Goal: Information Seeking & Learning: Find contact information

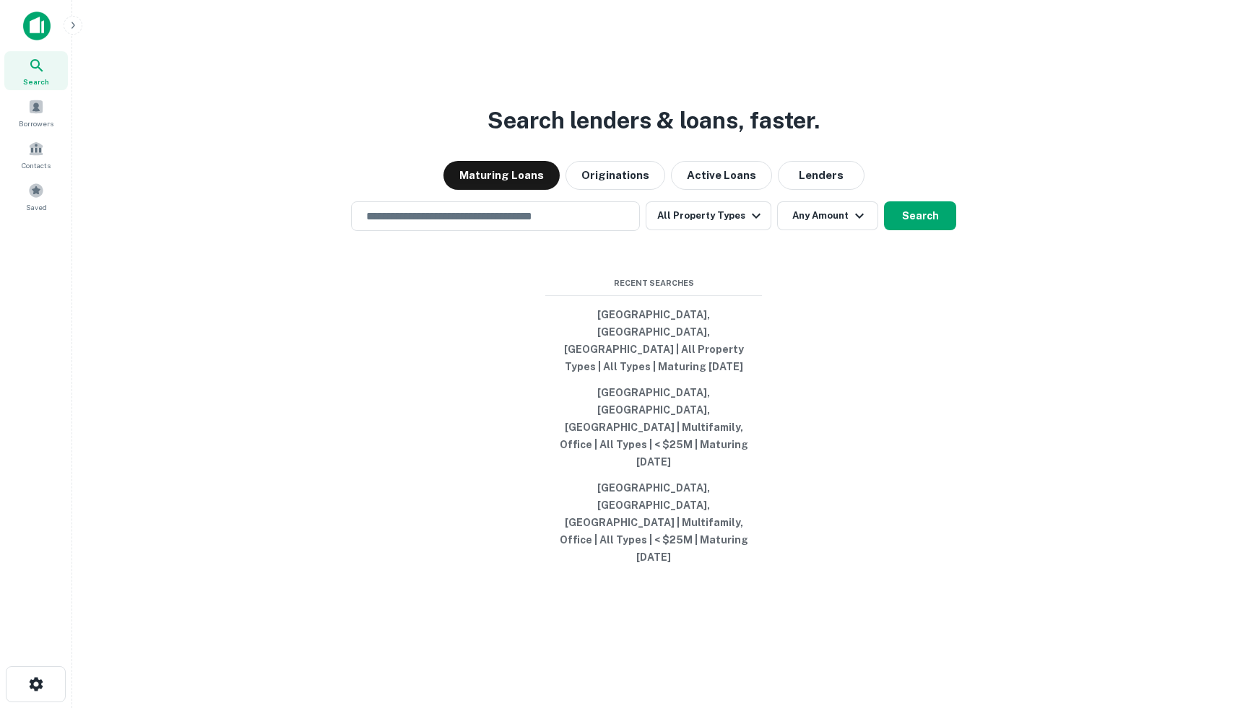
click at [835, 95] on div "Search lenders & loans, faster. Maturing Loans Originations Active Loans Lender…" at bounding box center [653, 389] width 1139 height 708
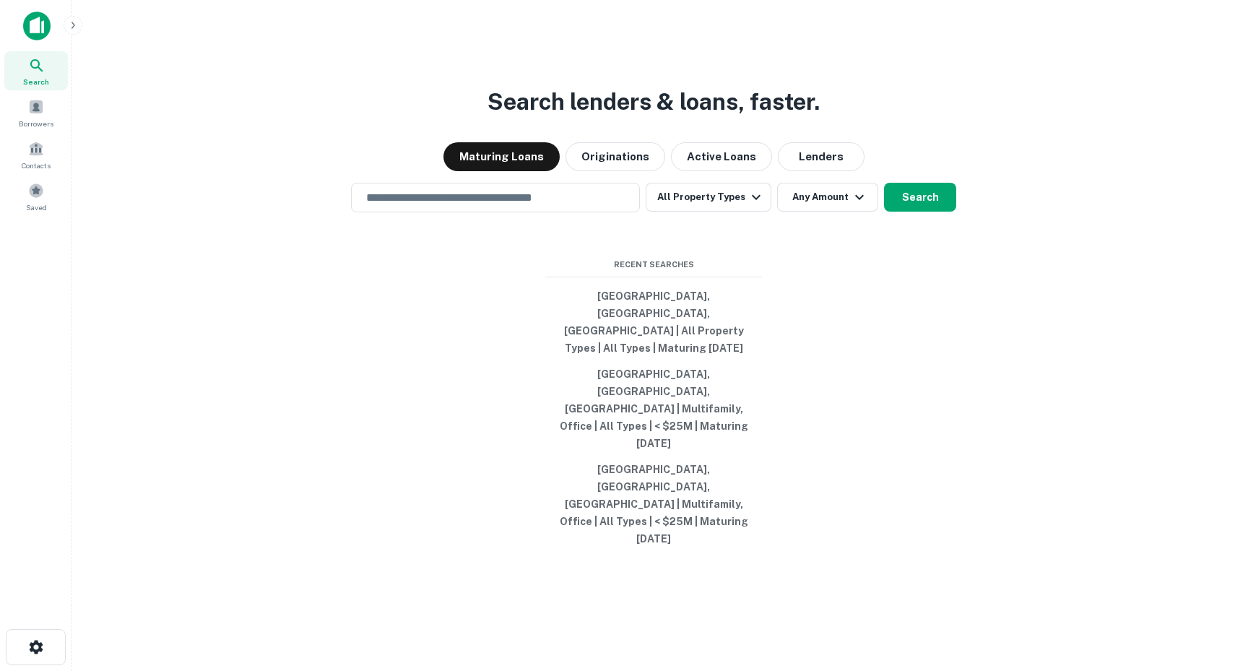
click at [35, 40] on div at bounding box center [36, 32] width 72 height 40
click at [22, 19] on div at bounding box center [36, 32] width 72 height 40
click at [35, 25] on img at bounding box center [36, 26] width 27 height 29
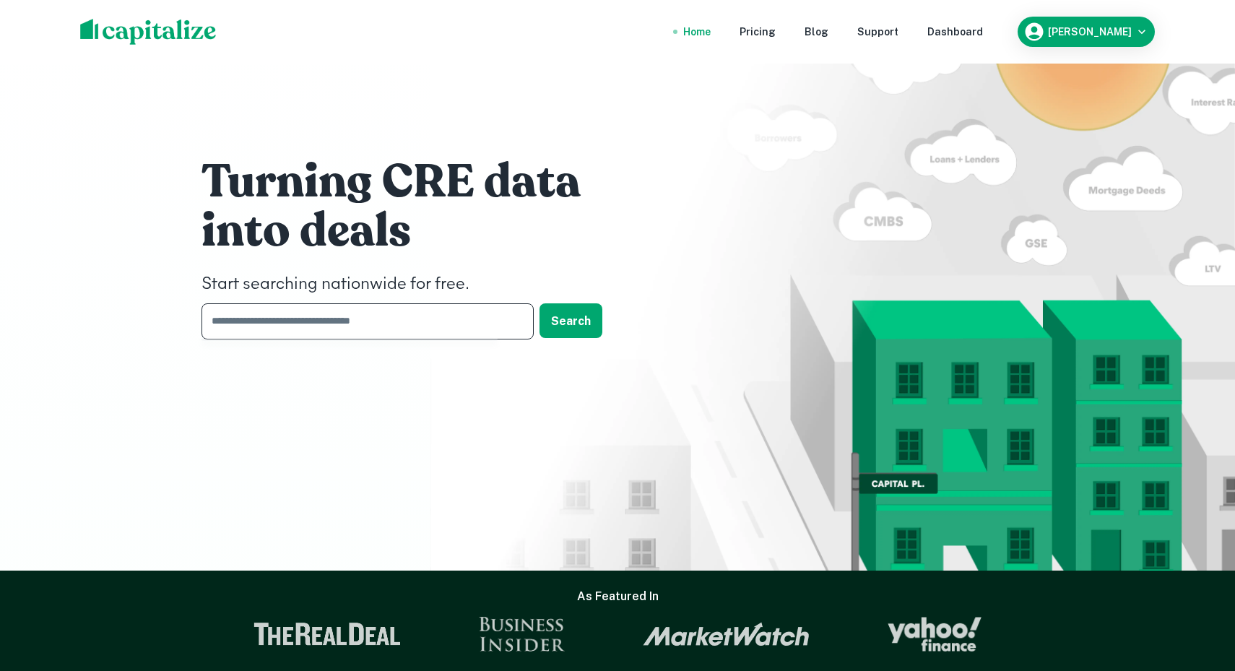
click at [414, 329] on input "text" at bounding box center [362, 320] width 322 height 35
type input "**********"
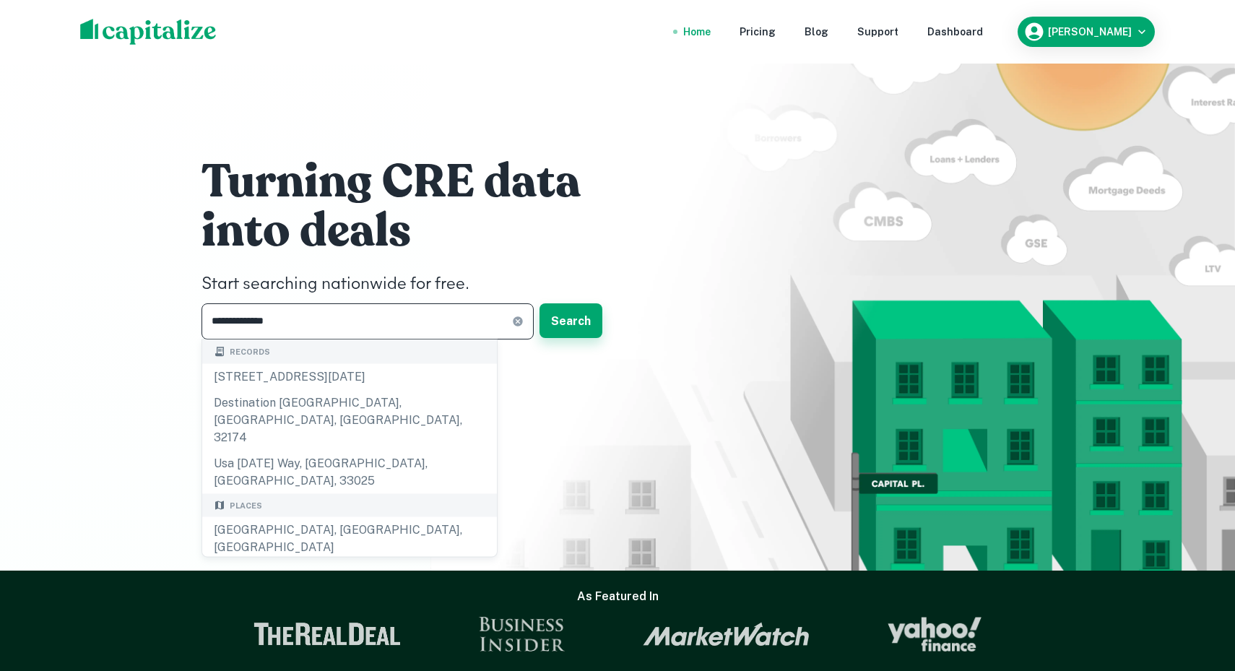
click at [576, 320] on button "Search" at bounding box center [570, 320] width 63 height 35
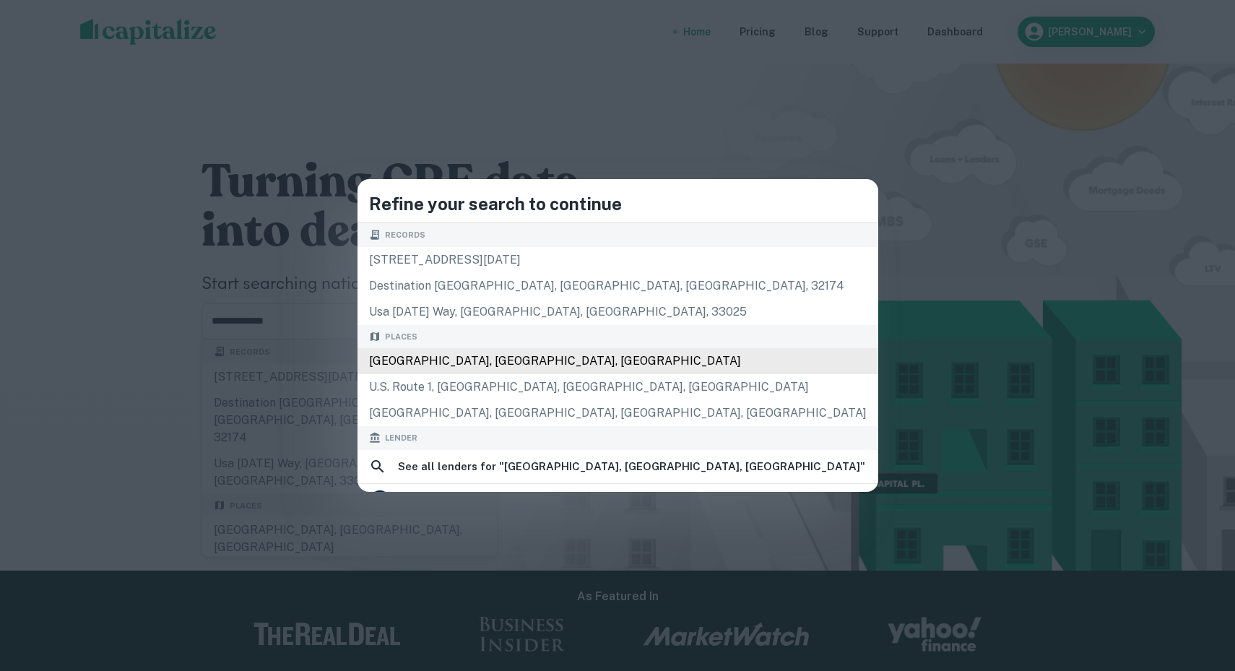
click at [573, 367] on div "[GEOGRAPHIC_DATA], [GEOGRAPHIC_DATA], [GEOGRAPHIC_DATA]" at bounding box center [617, 361] width 521 height 26
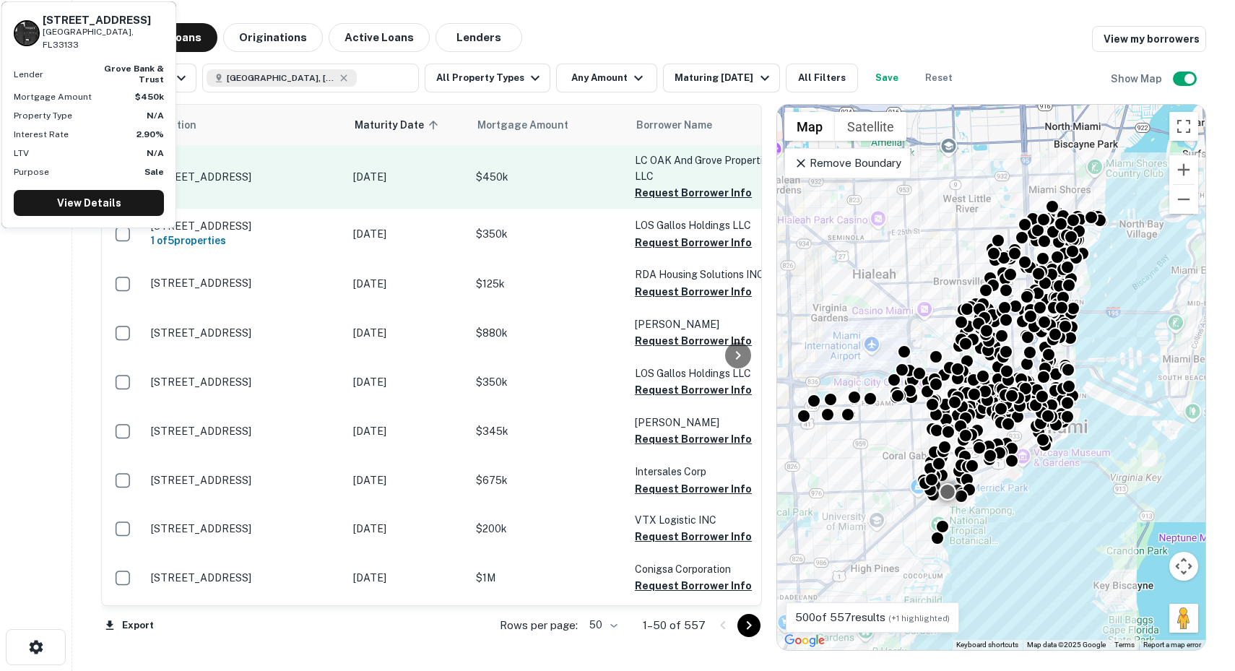
click at [549, 181] on p "$450k" at bounding box center [548, 177] width 144 height 16
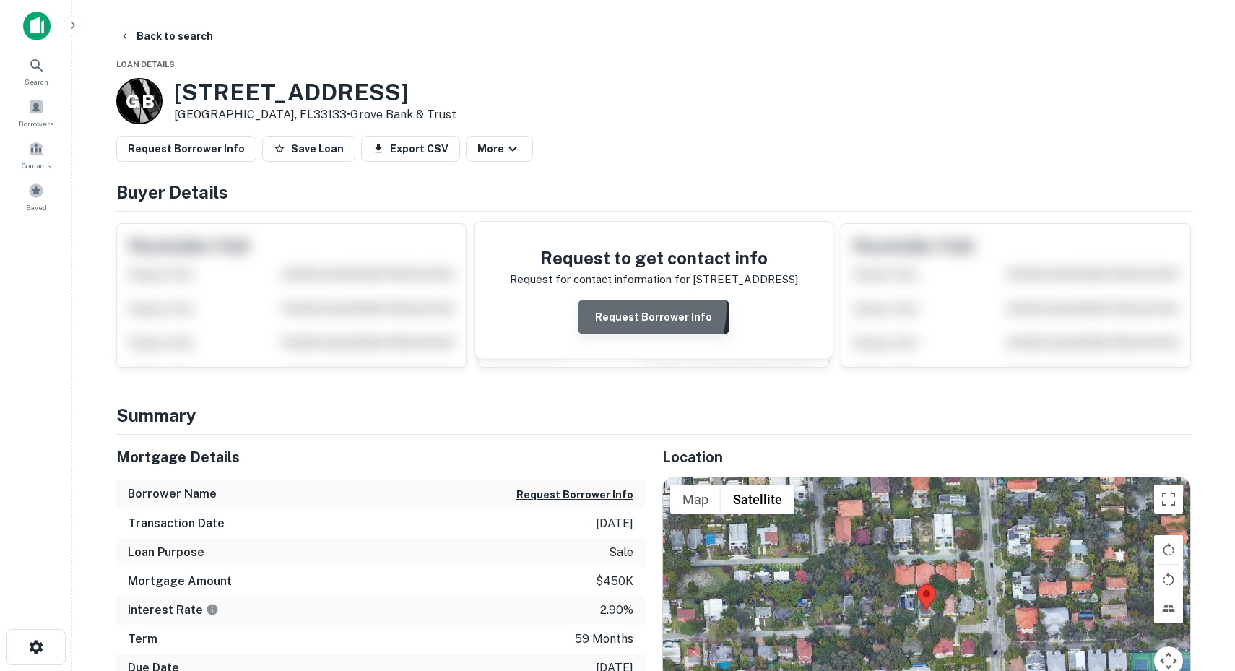
click at [619, 308] on button "Request Borrower Info" at bounding box center [654, 317] width 152 height 35
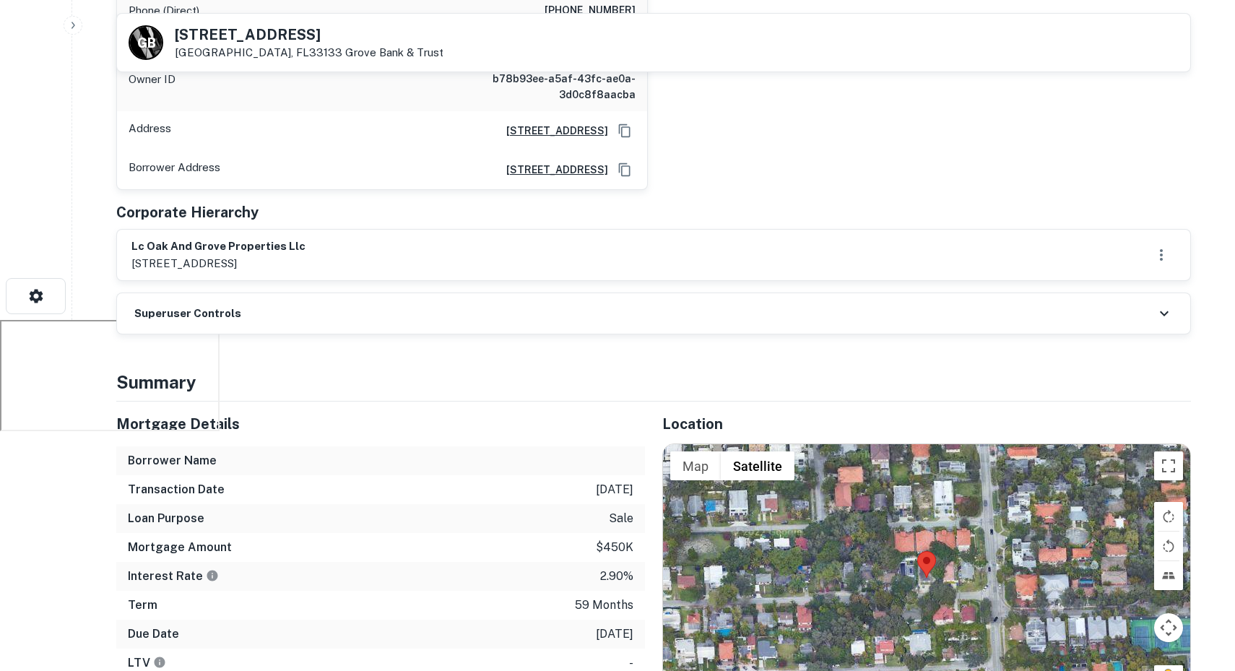
scroll to position [365, 0]
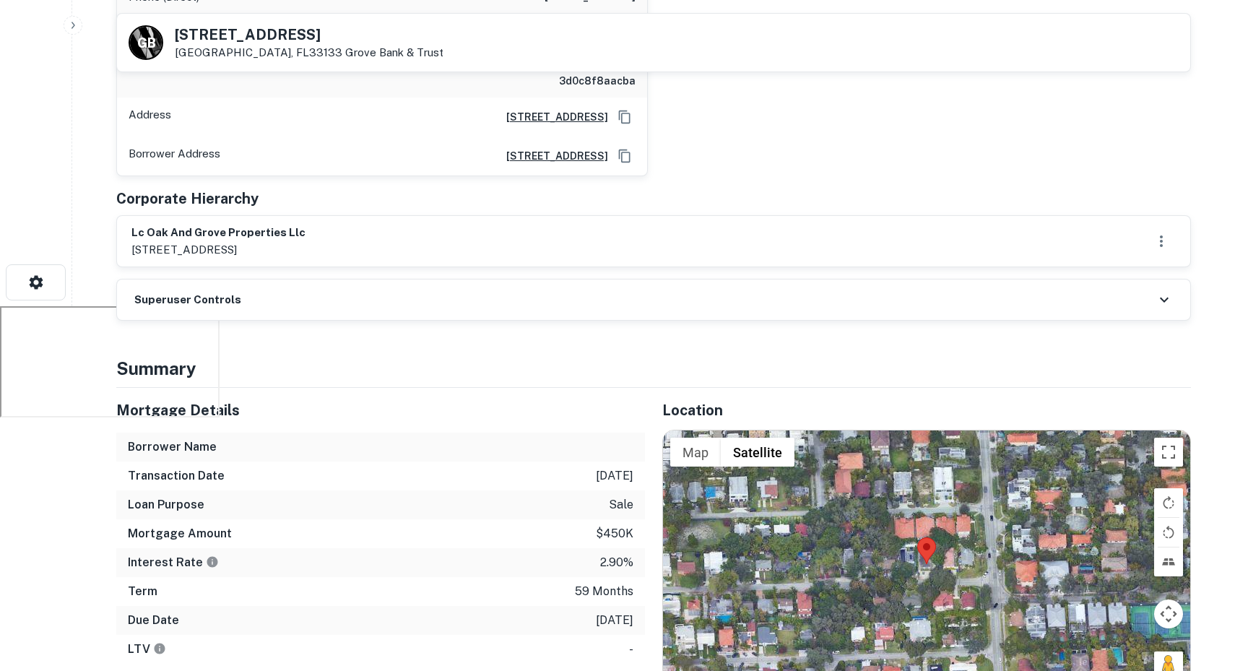
click at [240, 305] on div "Superuser Controls" at bounding box center [653, 299] width 1073 height 40
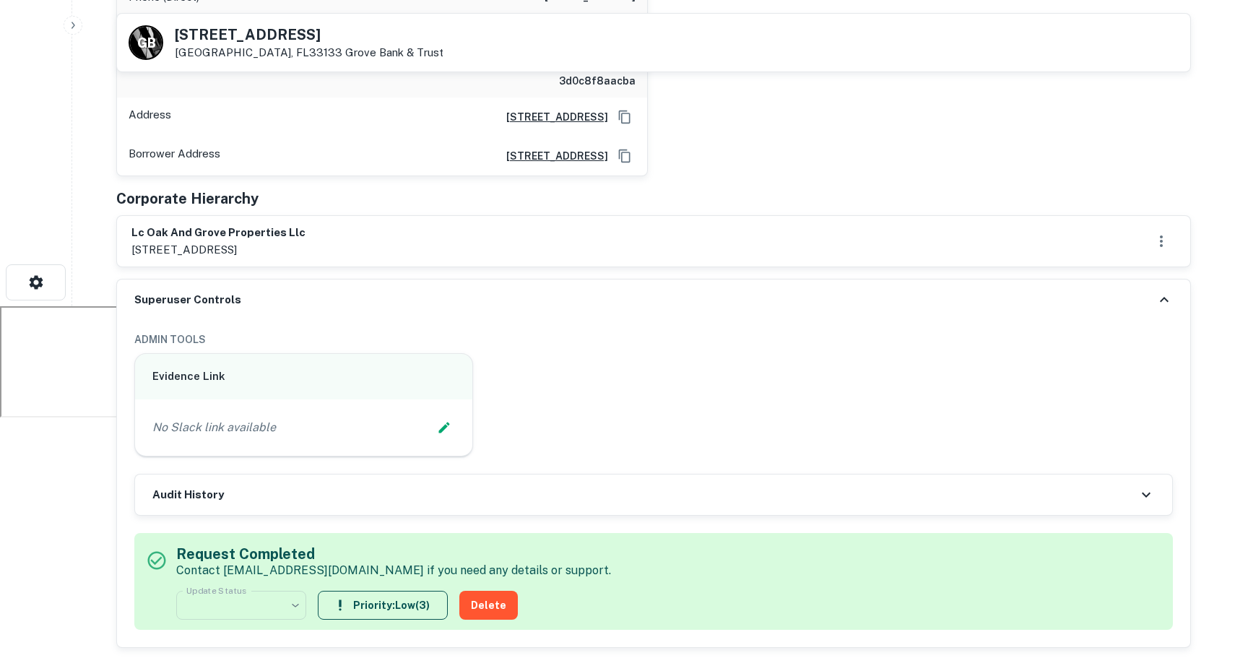
click at [243, 303] on div "Superuser Controls" at bounding box center [653, 299] width 1073 height 40
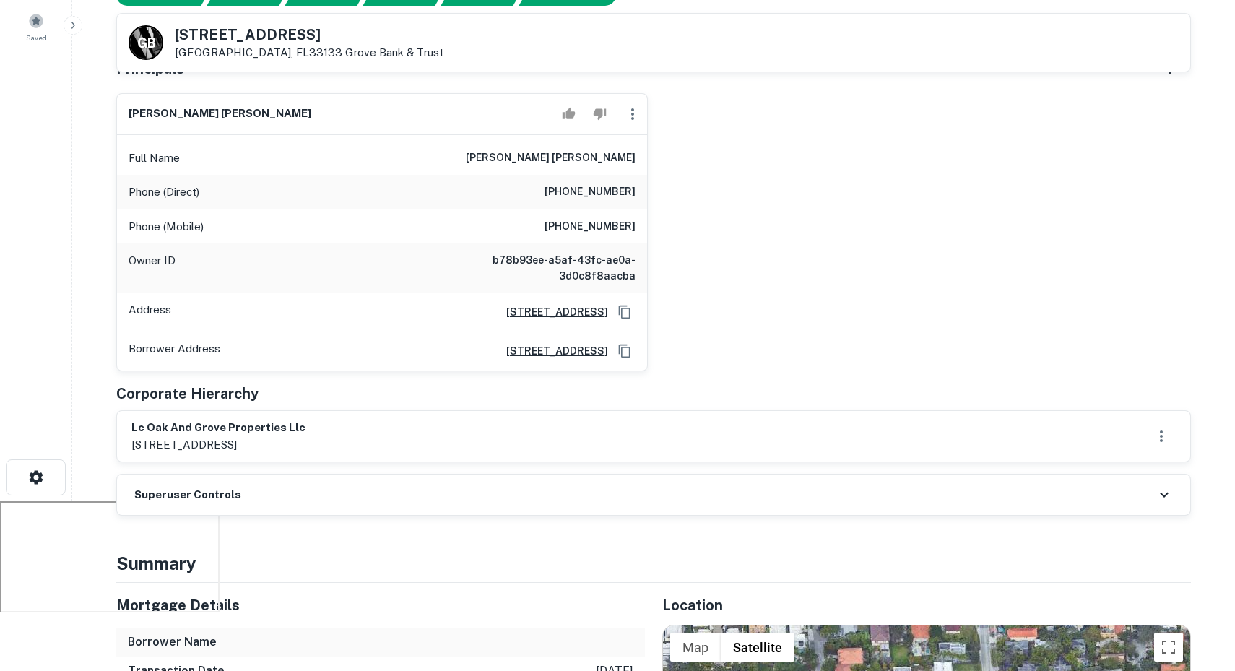
scroll to position [0, 0]
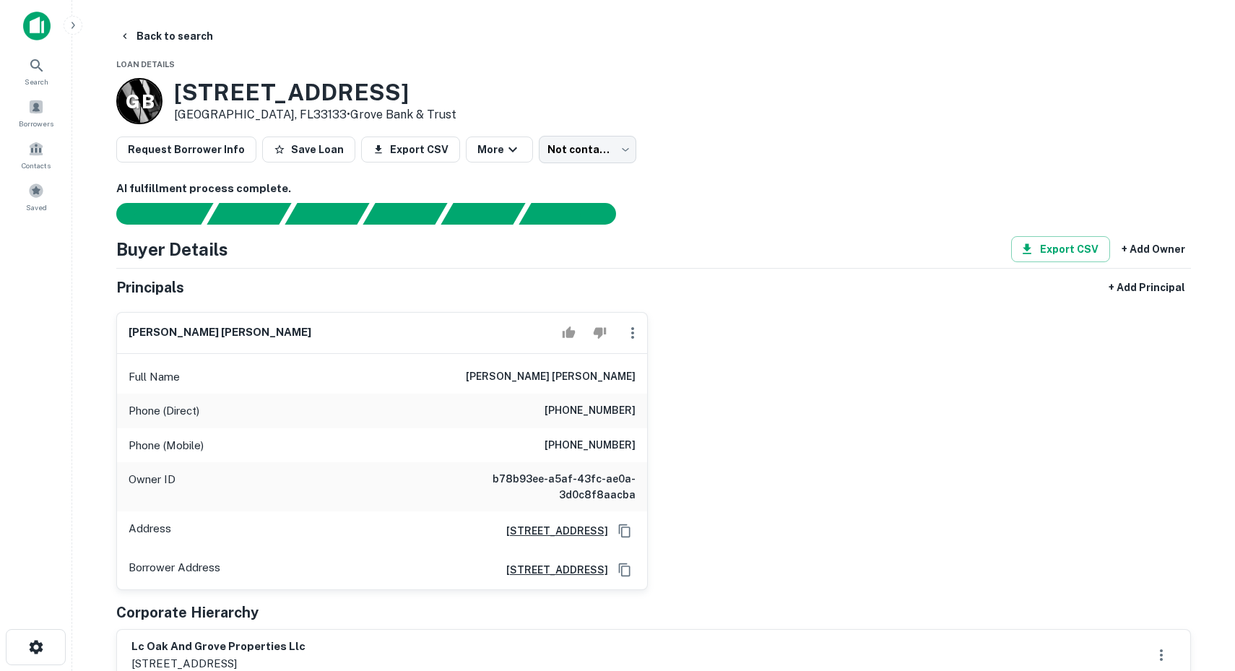
click at [350, 113] on link "Grove Bank & Trust" at bounding box center [403, 115] width 106 height 14
click at [173, 40] on button "Back to search" at bounding box center [165, 36] width 105 height 26
click at [162, 35] on button "Back to search" at bounding box center [165, 36] width 105 height 26
click at [41, 61] on icon at bounding box center [36, 65] width 17 height 17
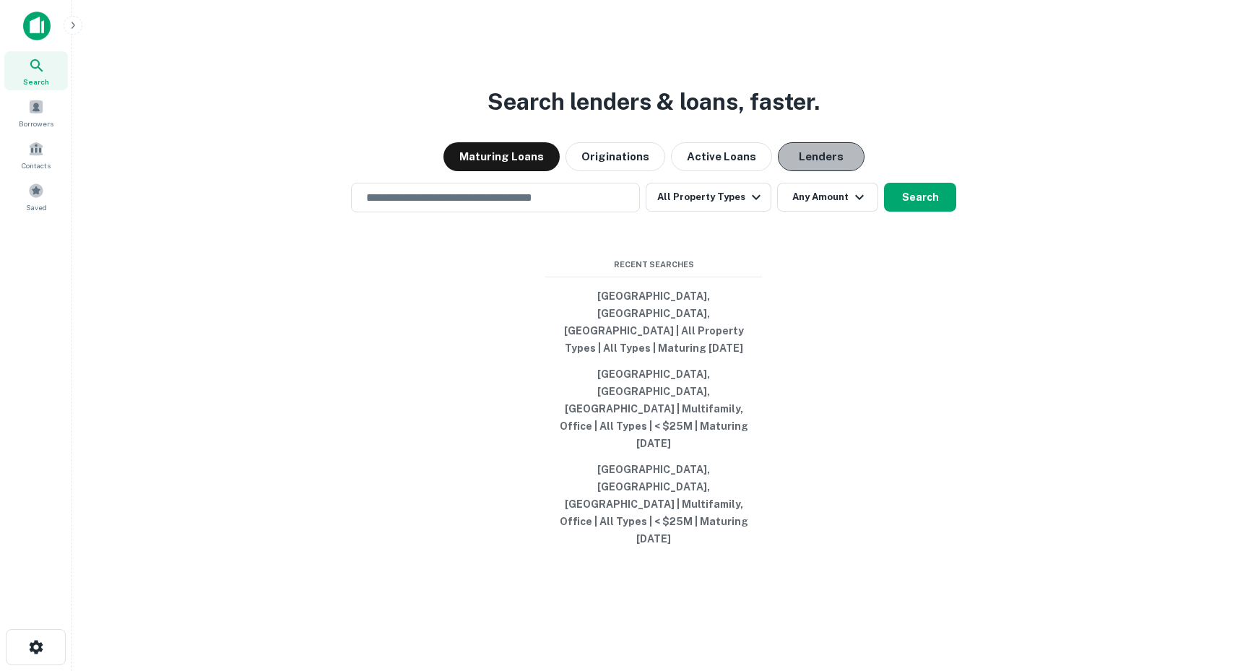
click at [814, 171] on button "Lenders" at bounding box center [821, 156] width 87 height 29
click at [526, 212] on div "​" at bounding box center [495, 198] width 289 height 30
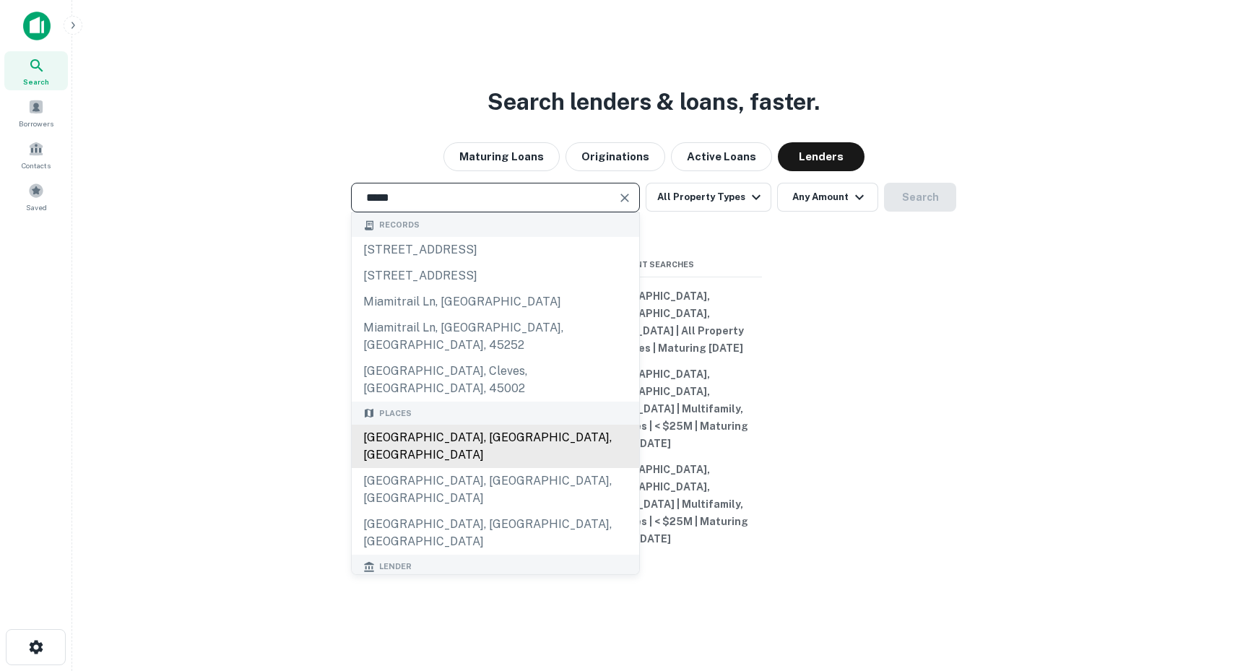
click at [422, 468] on div "[GEOGRAPHIC_DATA], [GEOGRAPHIC_DATA], [GEOGRAPHIC_DATA]" at bounding box center [495, 446] width 287 height 43
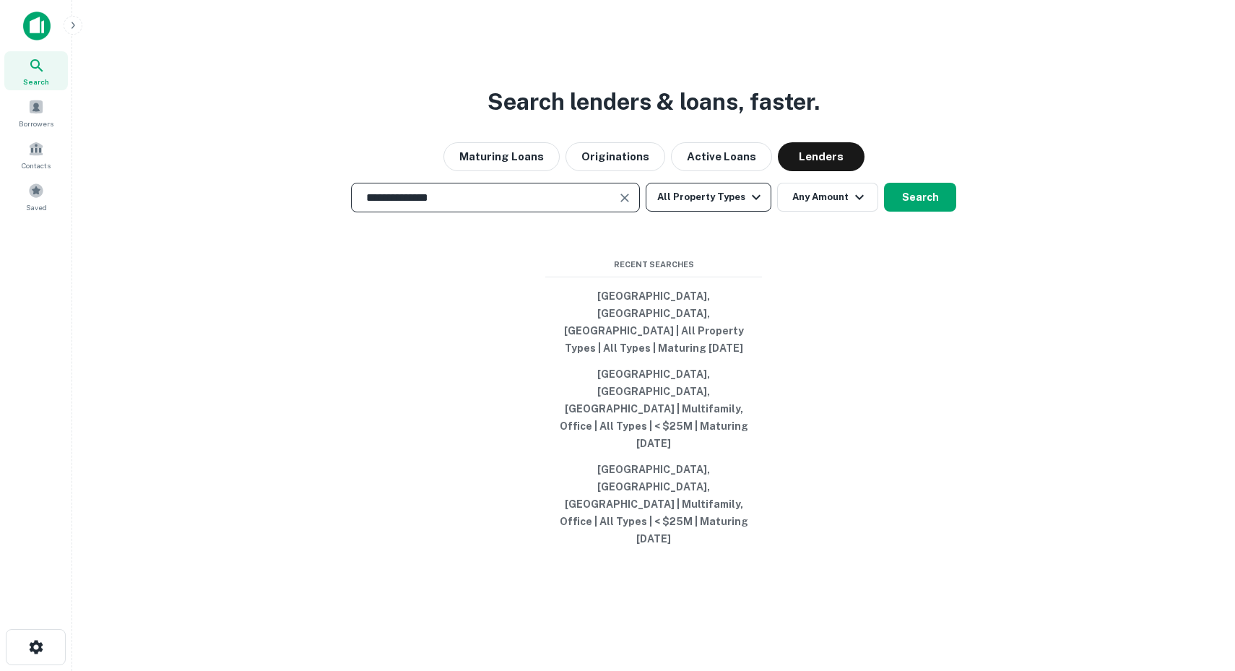
type input "**********"
click at [741, 212] on button "All Property Types" at bounding box center [708, 197] width 126 height 29
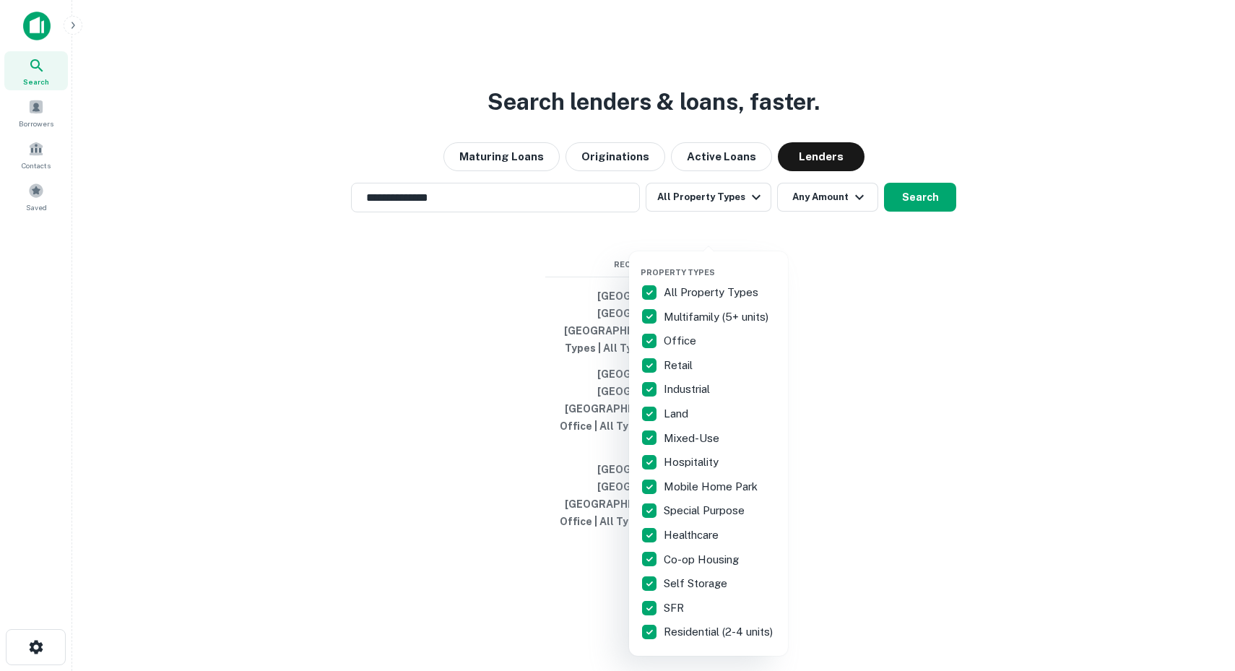
click at [912, 196] on div at bounding box center [617, 335] width 1235 height 671
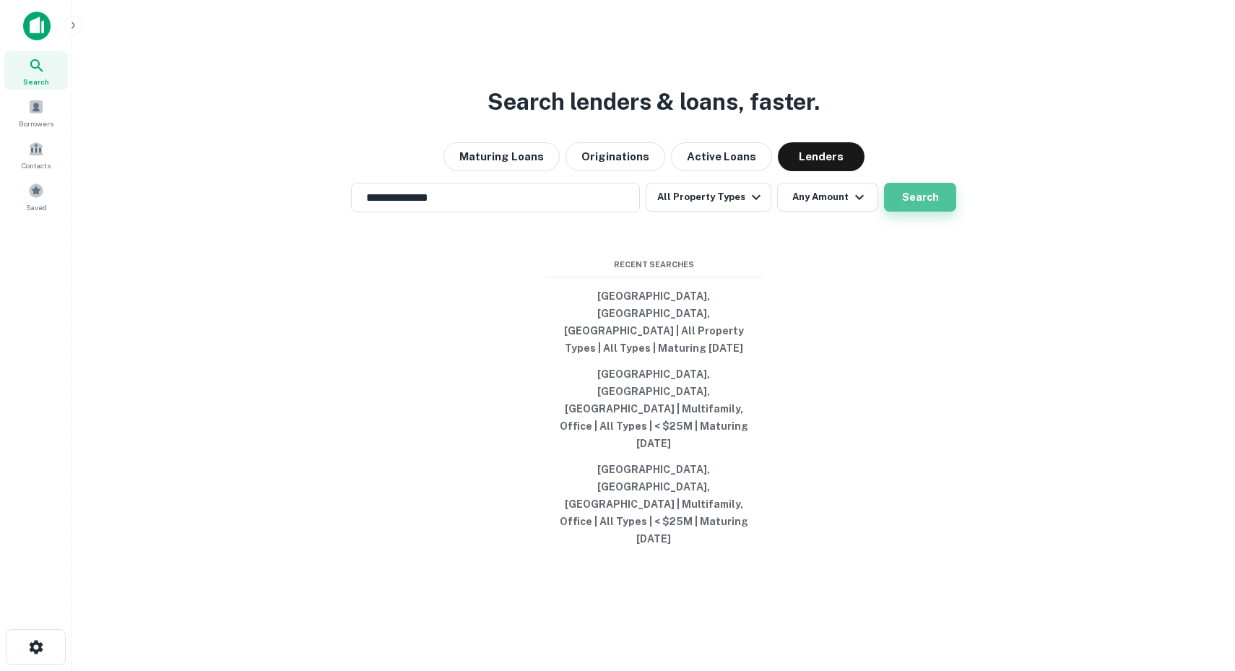
click at [908, 212] on button "Search" at bounding box center [920, 197] width 72 height 29
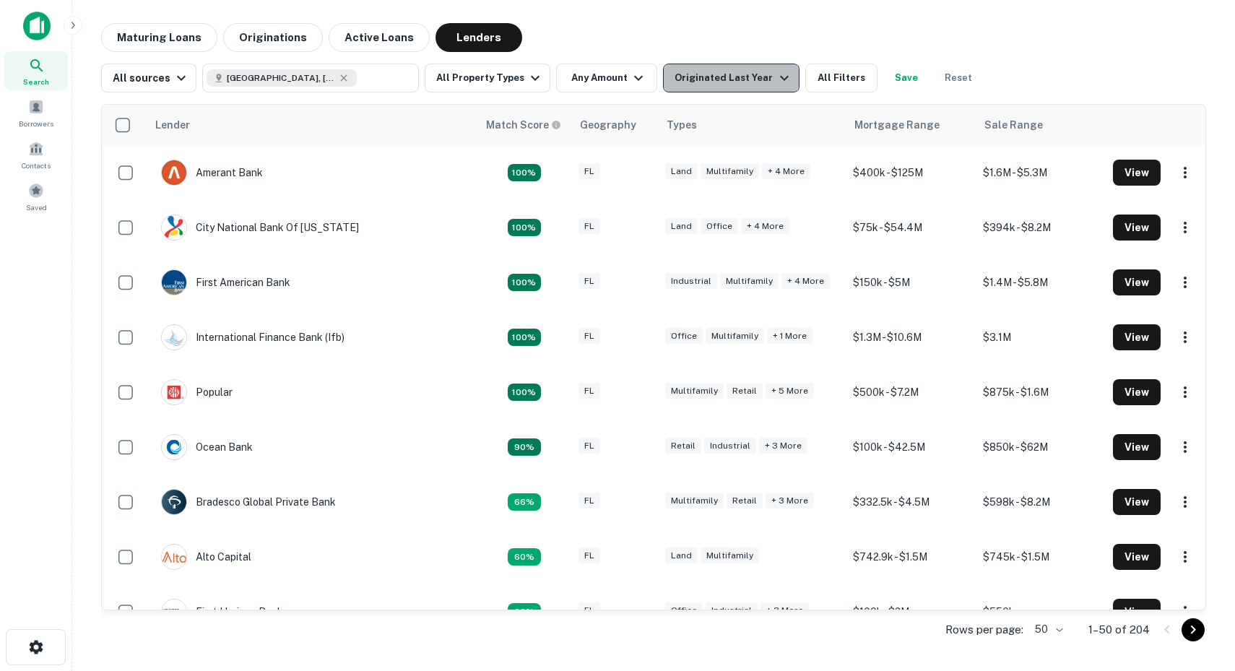
click at [727, 79] on div "Originated Last Year" at bounding box center [733, 77] width 118 height 17
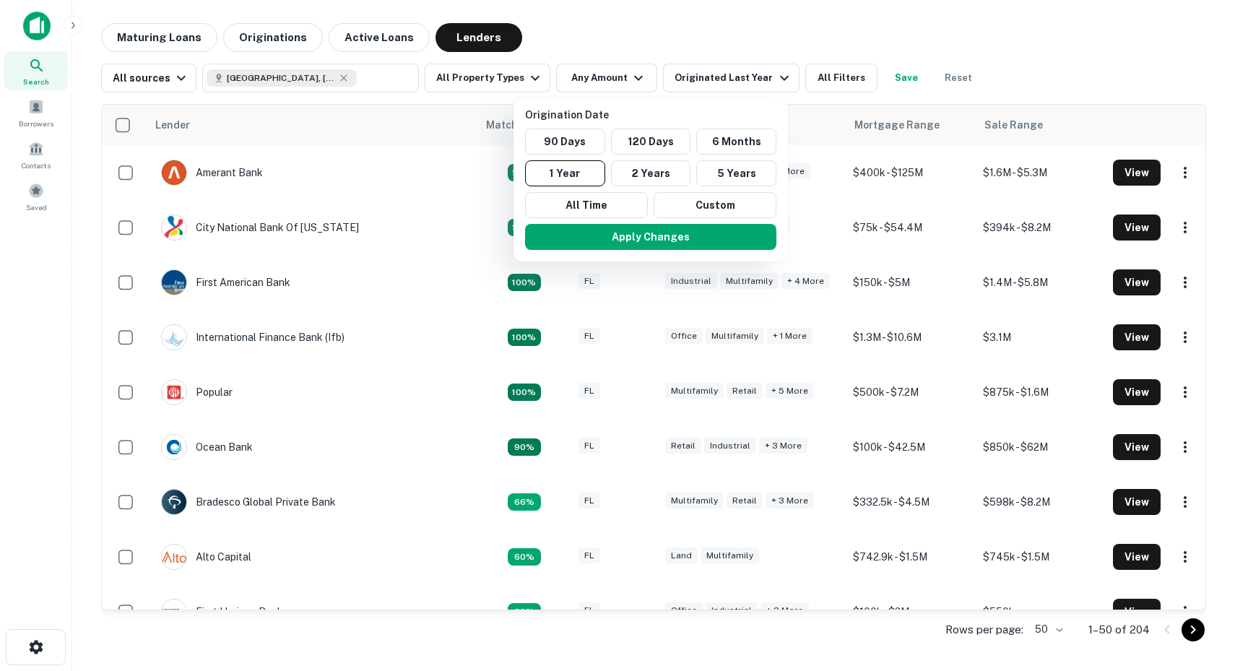
click at [726, 45] on div at bounding box center [617, 335] width 1235 height 671
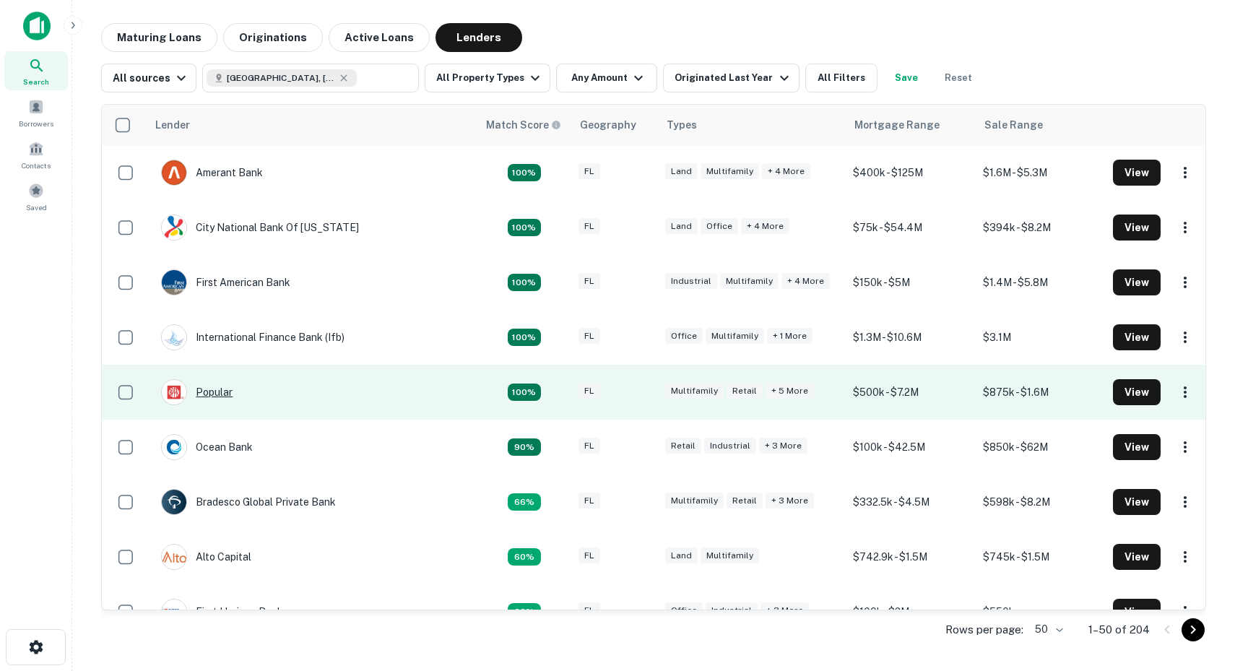
click at [222, 388] on div "Popular" at bounding box center [196, 392] width 71 height 26
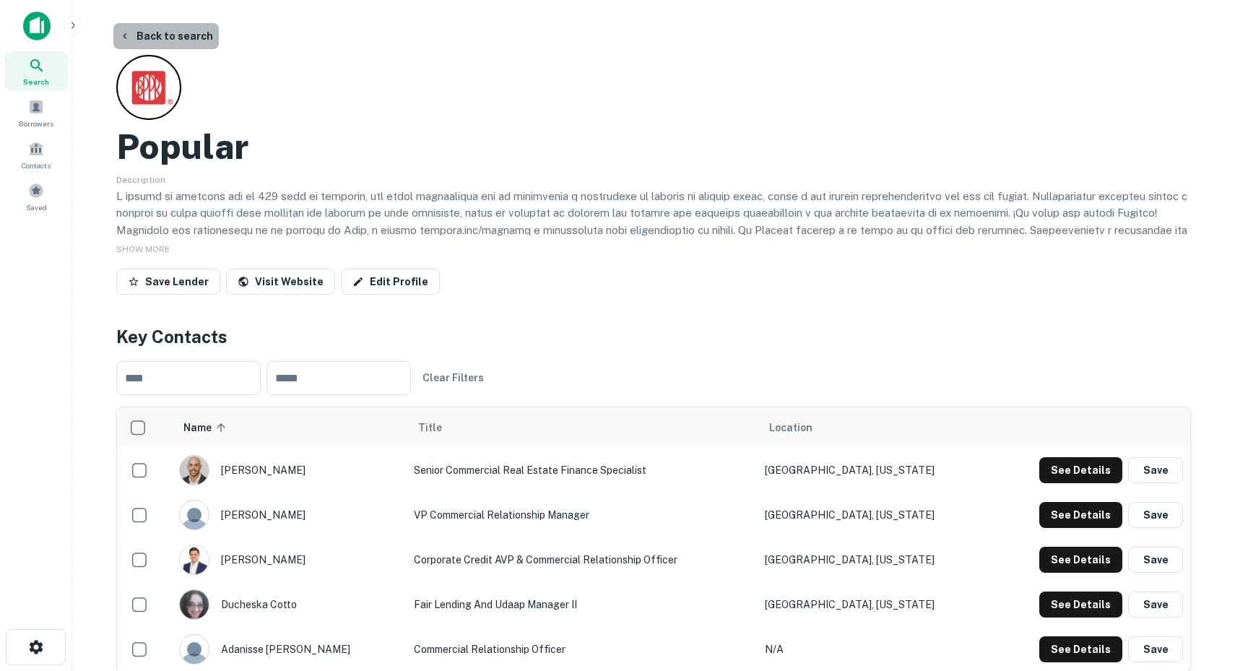
click at [186, 37] on button "Back to search" at bounding box center [165, 36] width 105 height 26
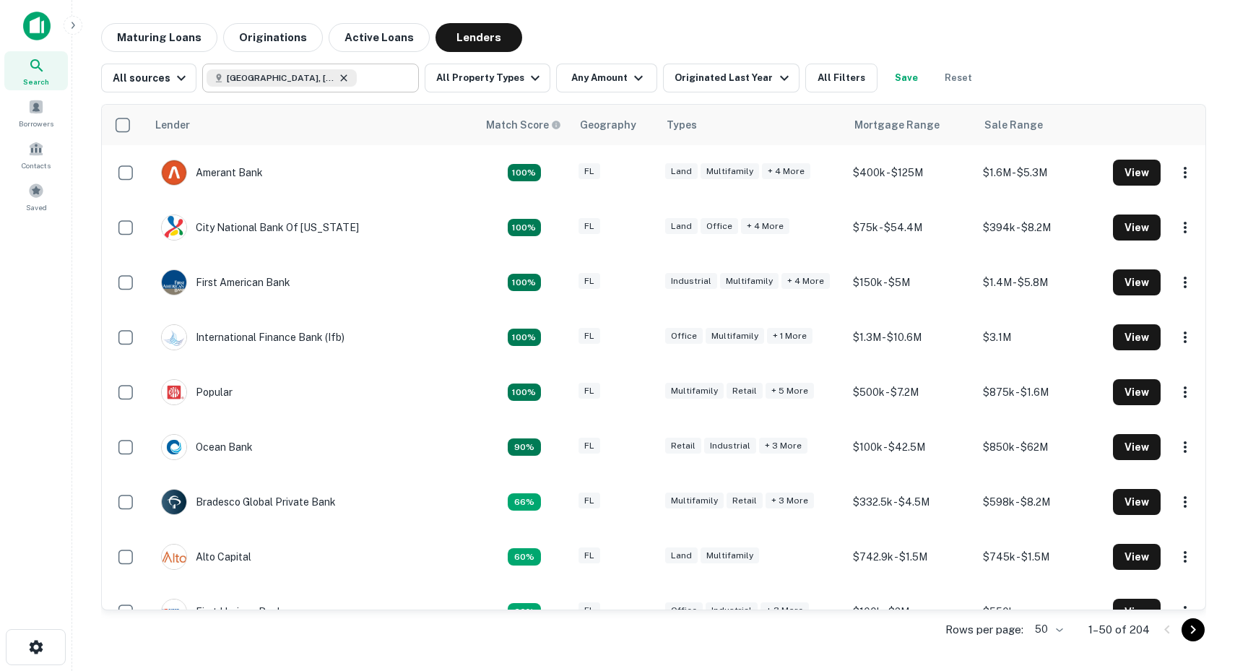
click at [338, 74] on icon at bounding box center [344, 78] width 12 height 12
type input "**********"
click at [401, 78] on icon "Clear" at bounding box center [403, 78] width 14 height 14
type input "*****"
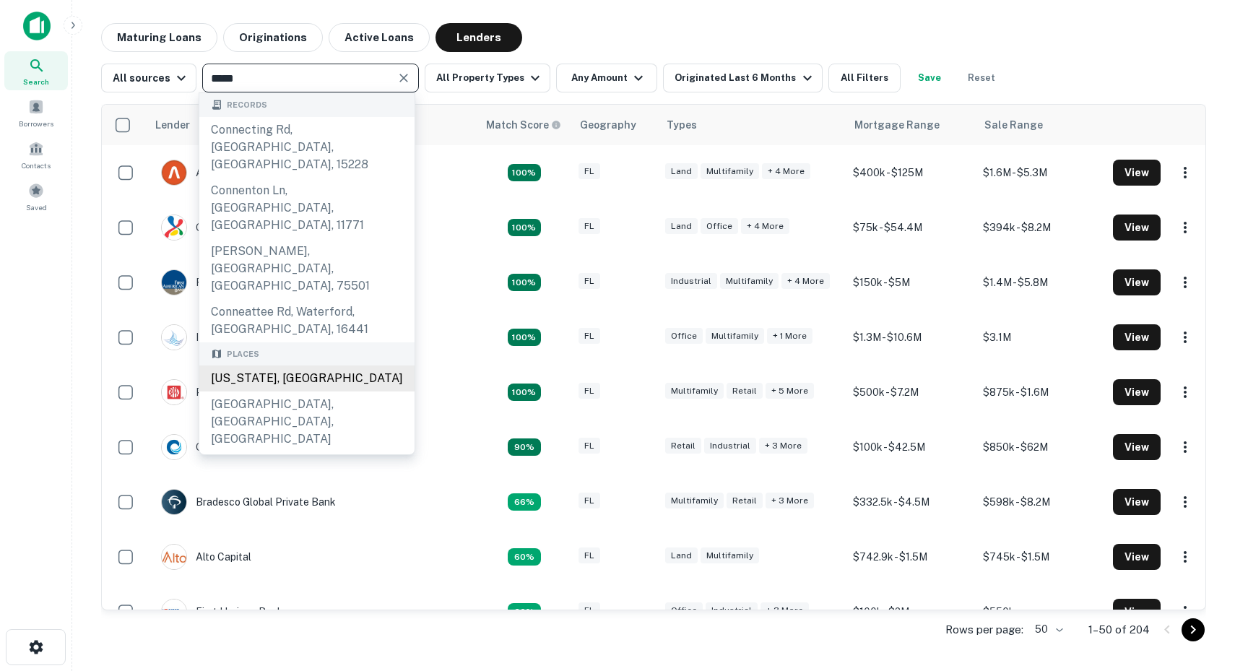
click at [274, 365] on div "[US_STATE], [GEOGRAPHIC_DATA]" at bounding box center [306, 378] width 215 height 26
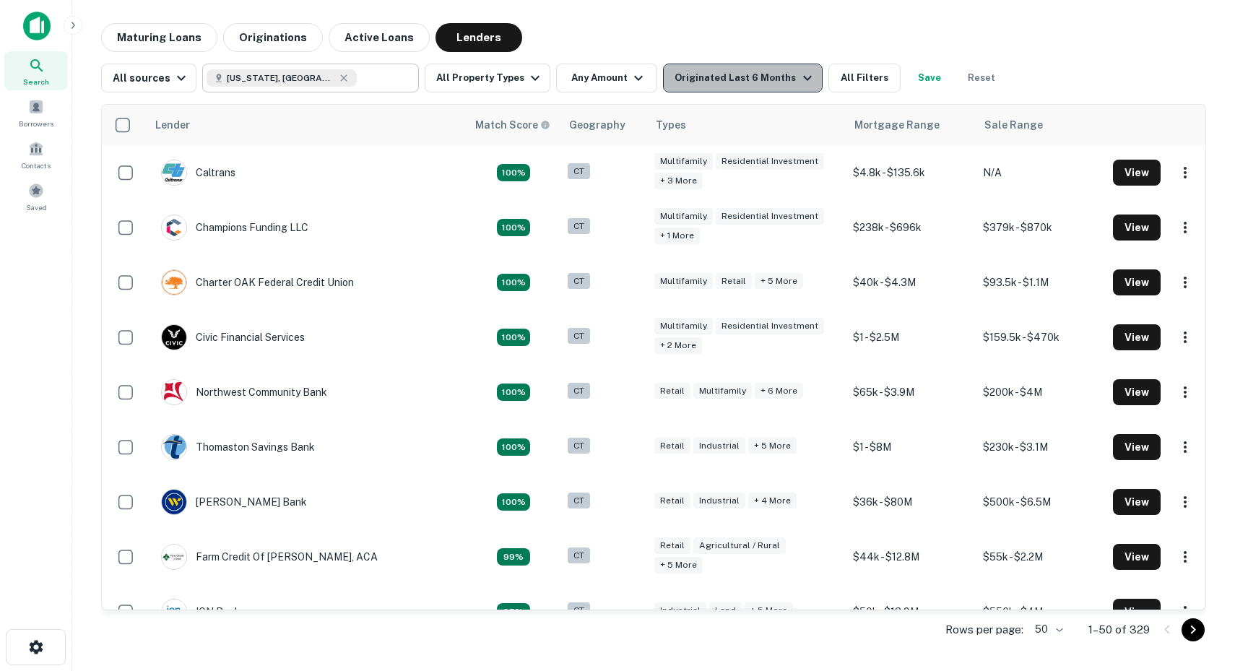
click at [752, 77] on div "Originated Last 6 Months" at bounding box center [744, 77] width 141 height 17
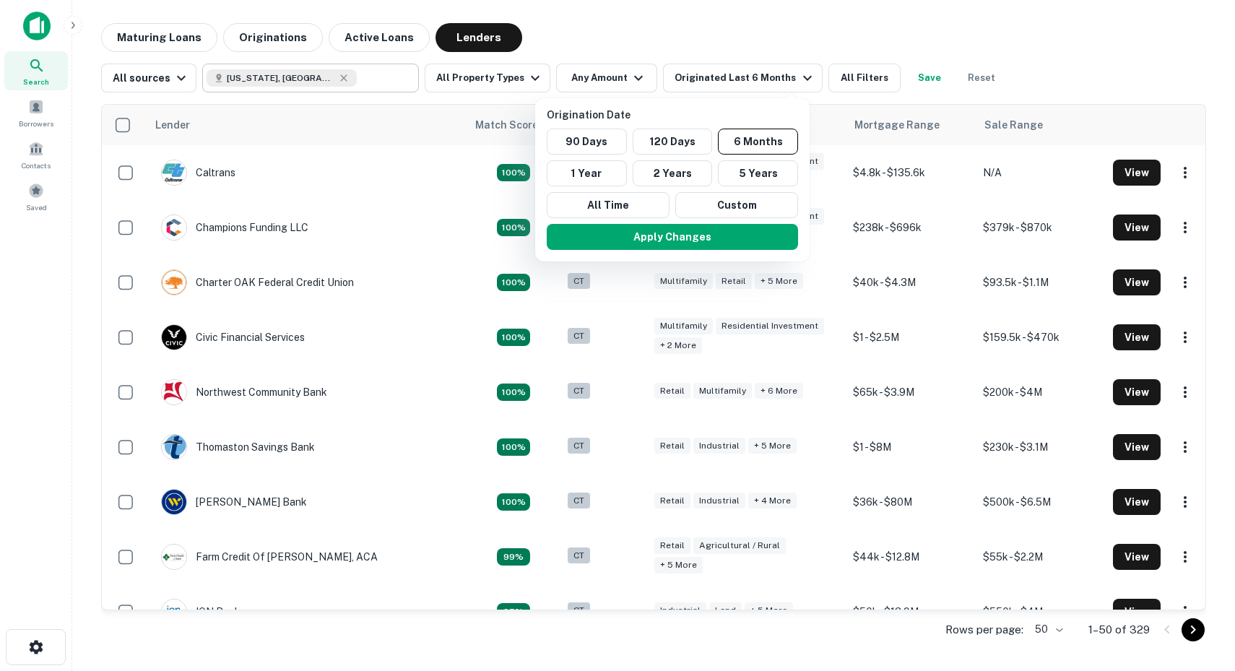
click at [617, 74] on div at bounding box center [617, 335] width 1235 height 671
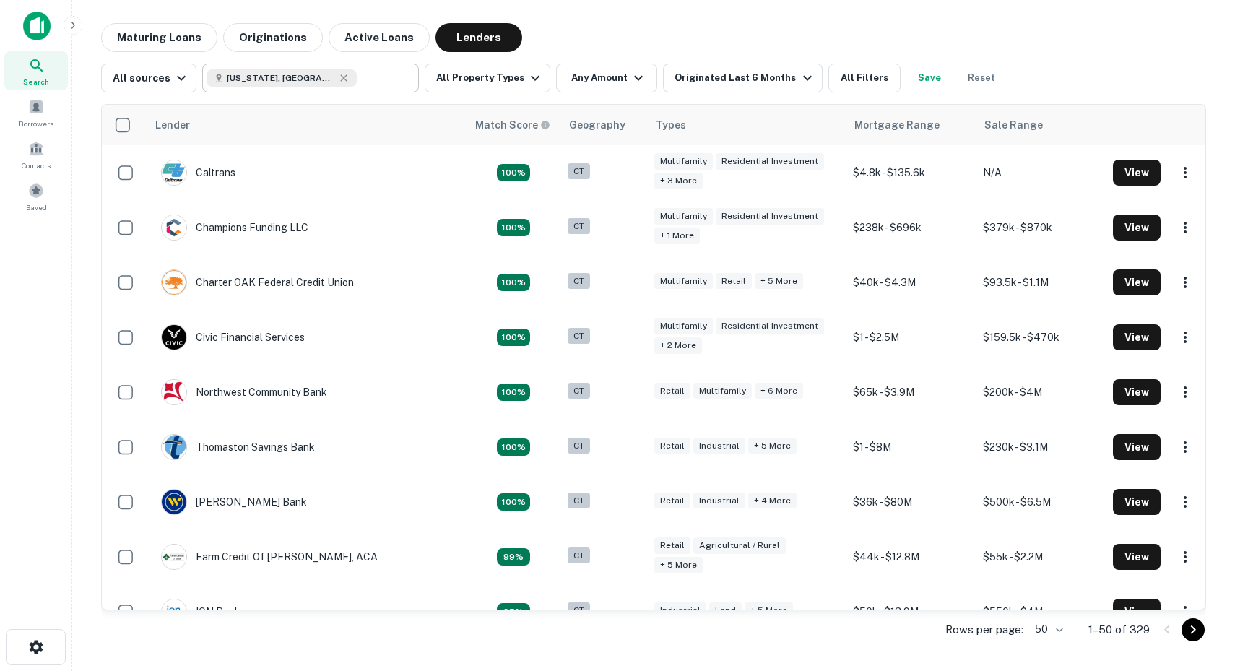
click at [629, 40] on div "Maturing Loans Originations Active Loans Lenders" at bounding box center [653, 37] width 1105 height 29
click at [183, 37] on button "Maturing Loans" at bounding box center [159, 37] width 116 height 29
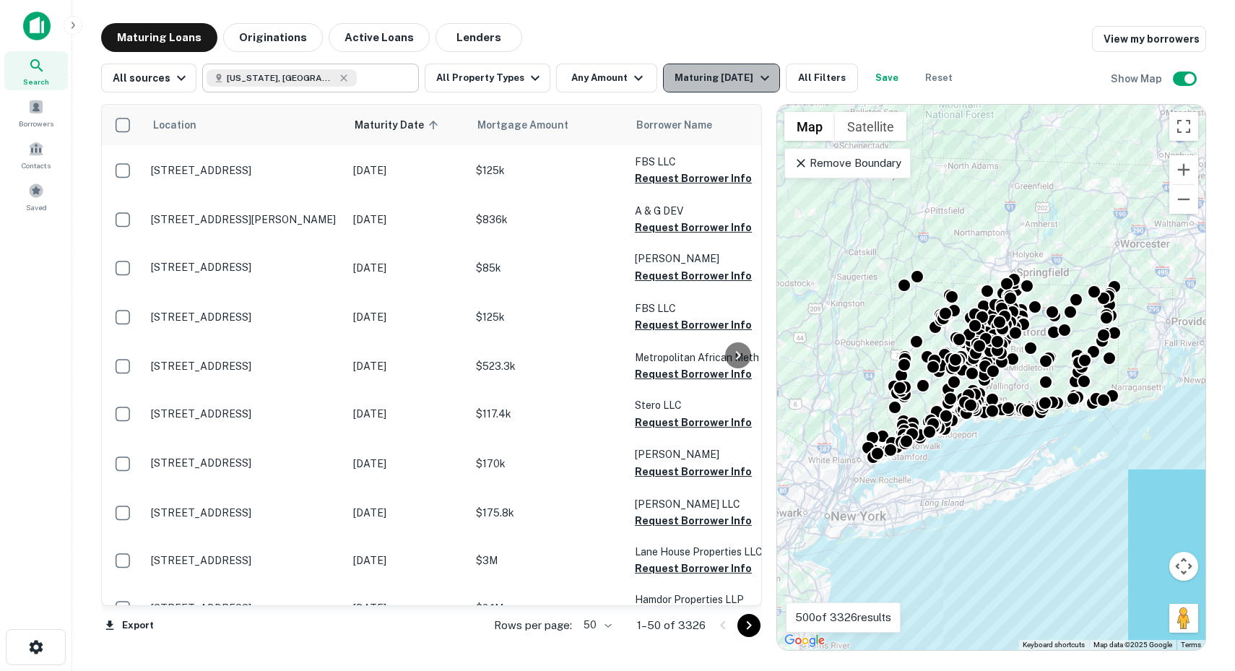
click at [706, 81] on div "Maturing [DATE]" at bounding box center [723, 77] width 98 height 17
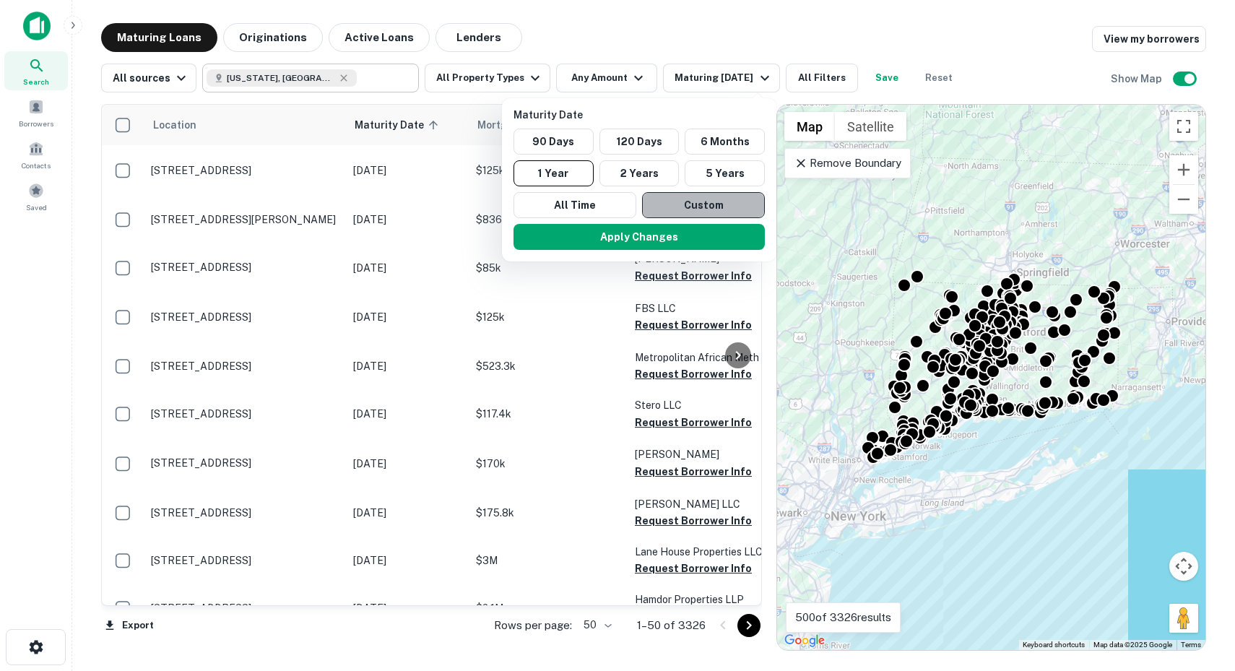
click at [700, 201] on button "Custom" at bounding box center [703, 205] width 123 height 26
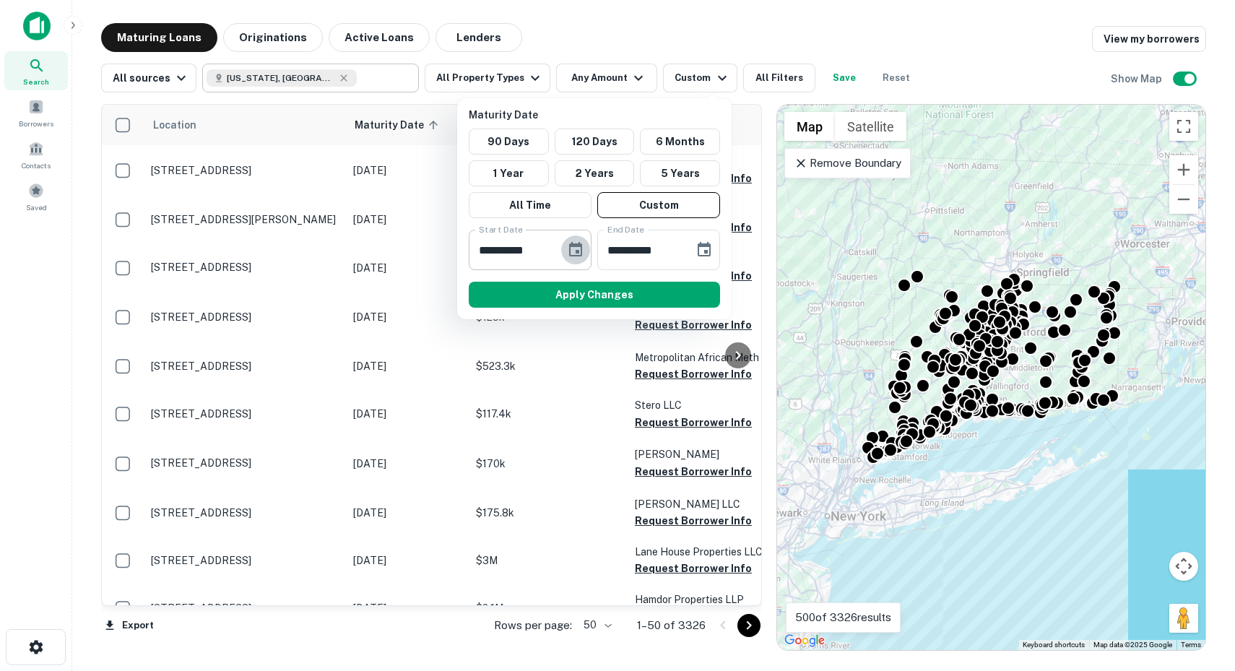
click at [580, 244] on icon "Choose date, selected date is Feb 28, 2025" at bounding box center [575, 249] width 17 height 17
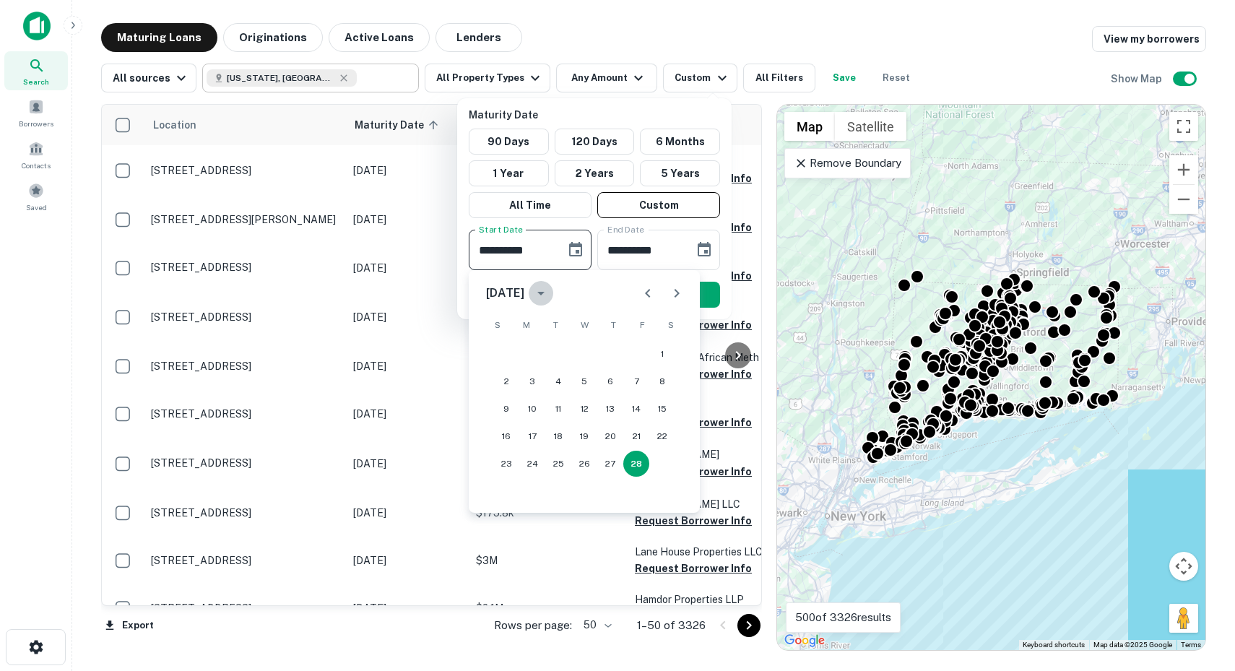
click at [549, 287] on icon "calendar view is open, switch to year view" at bounding box center [540, 292] width 17 height 17
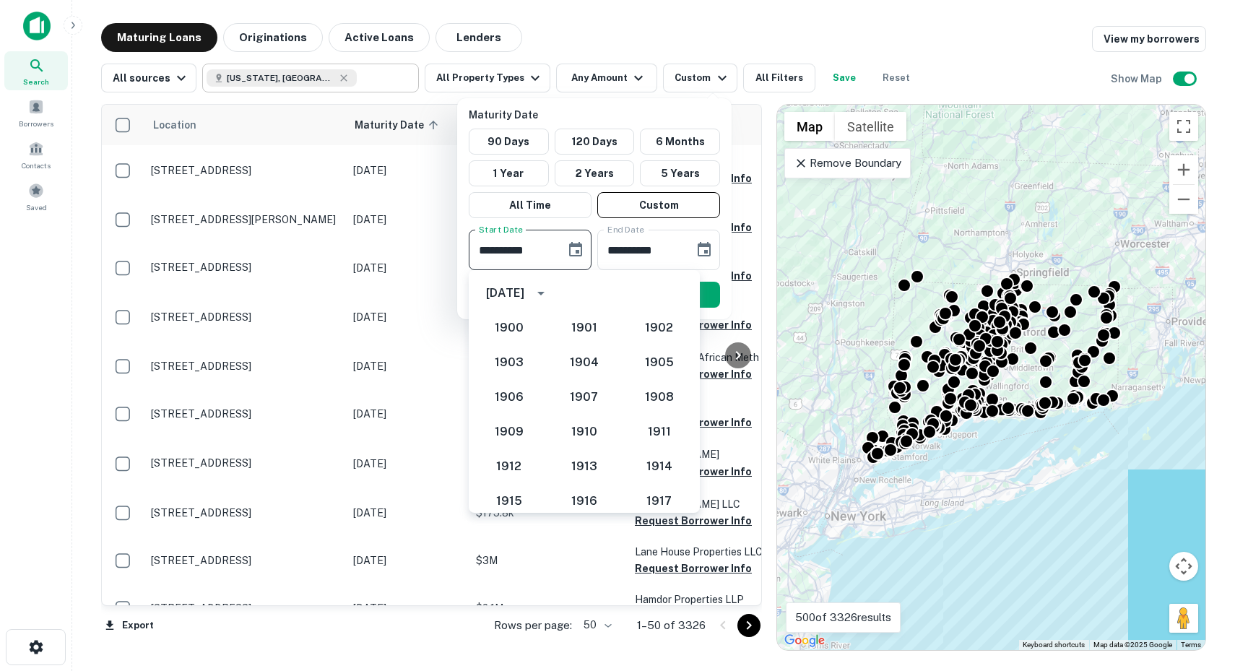
scroll to position [1337, 0]
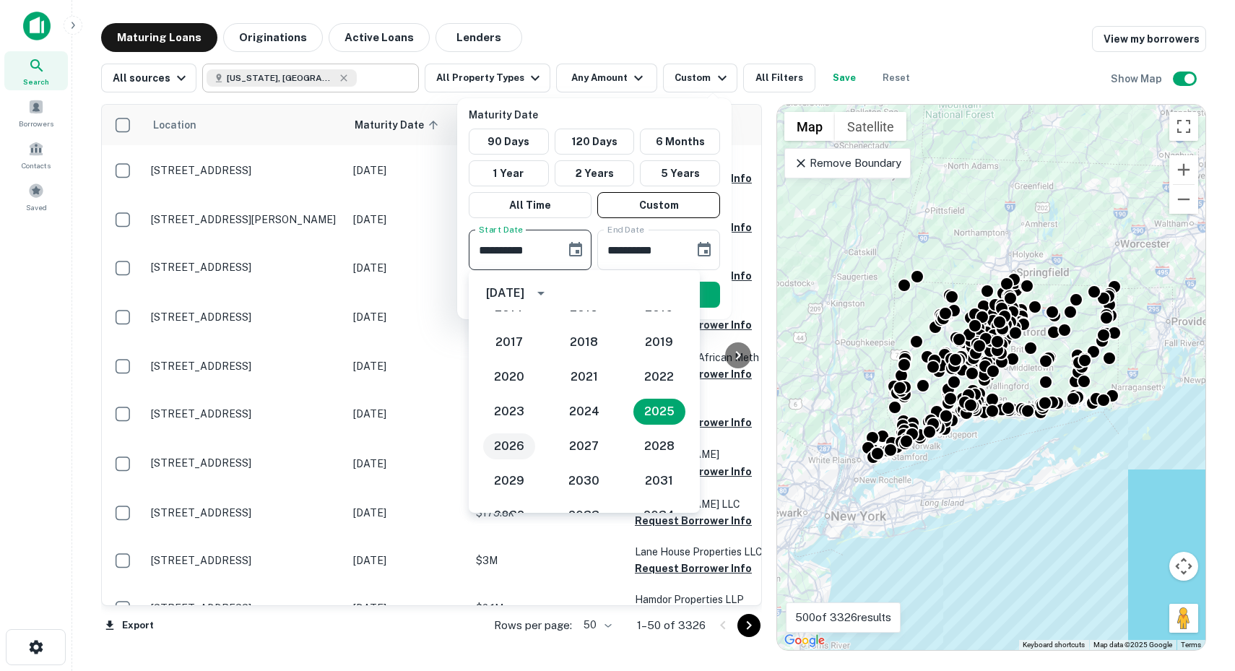
click at [511, 444] on button "2026" at bounding box center [509, 446] width 52 height 26
type input "**********"
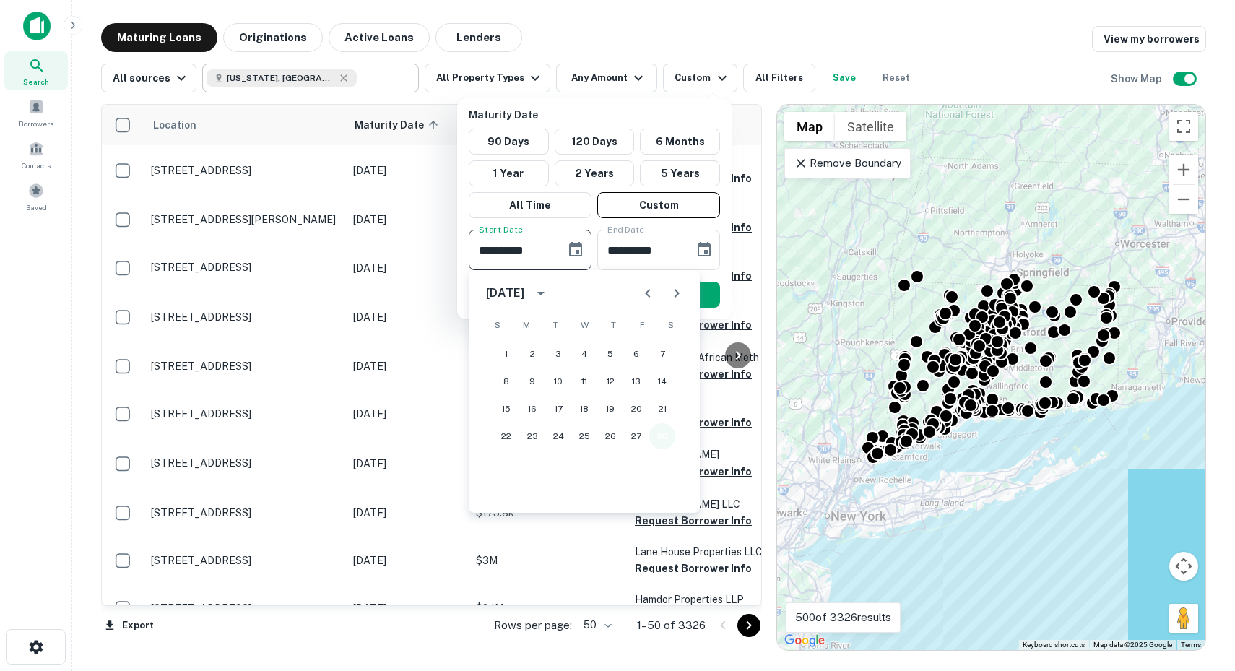
click at [665, 430] on button "28" at bounding box center [662, 436] width 26 height 26
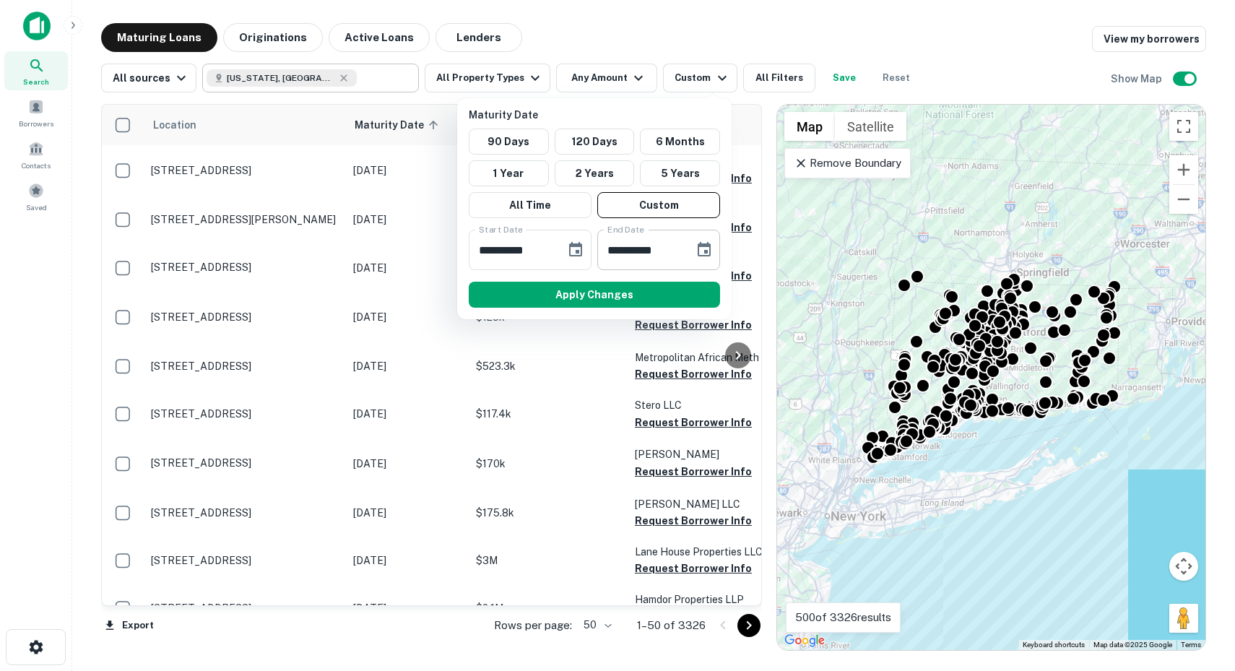
click at [705, 243] on icon "Choose date, selected date is Aug 27, 2025" at bounding box center [703, 249] width 13 height 14
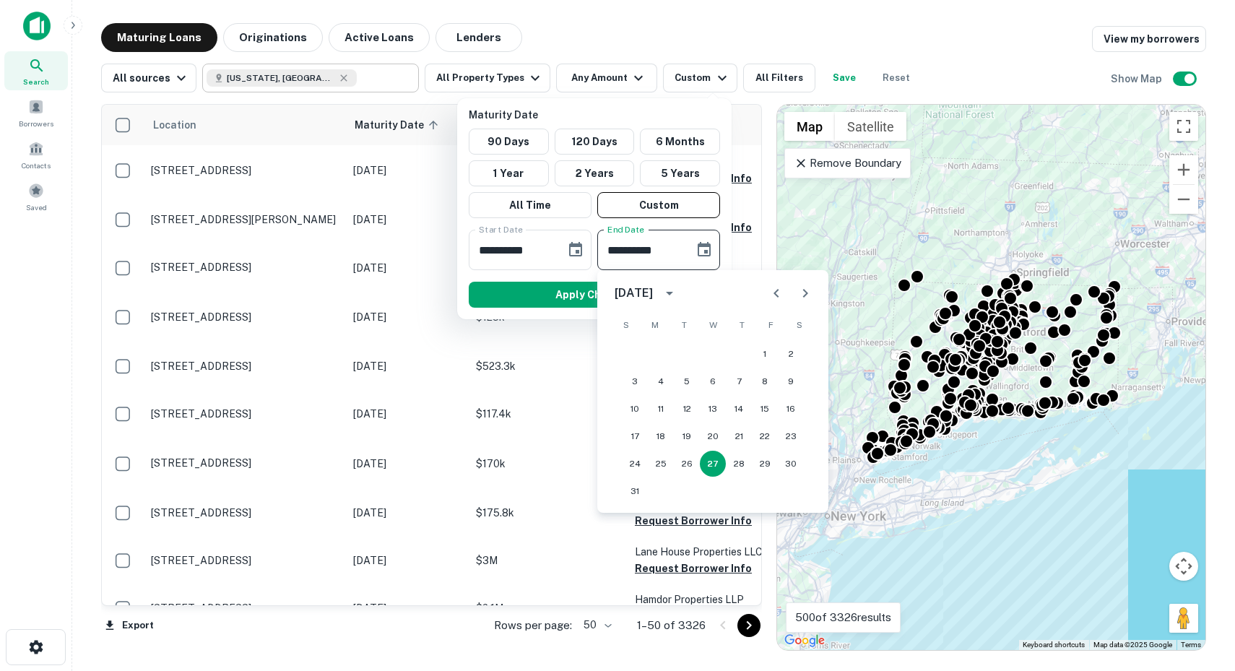
click at [678, 287] on icon "calendar view is open, switch to year view" at bounding box center [669, 292] width 17 height 17
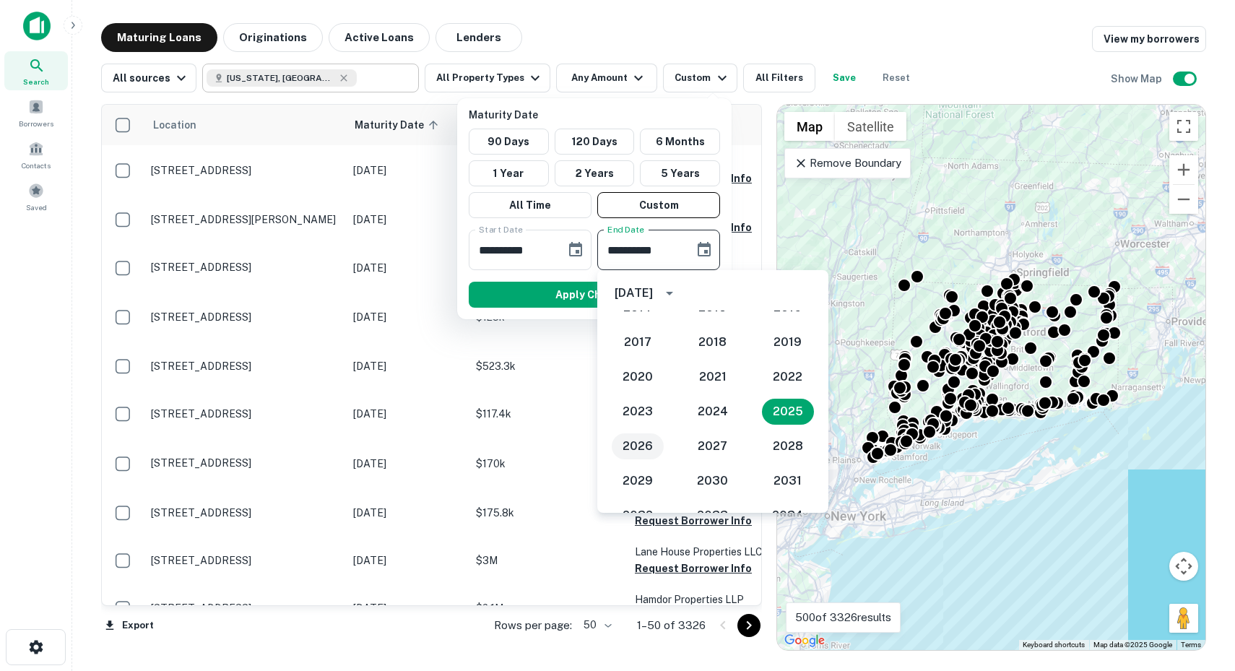
click at [629, 443] on button "2026" at bounding box center [638, 446] width 52 height 26
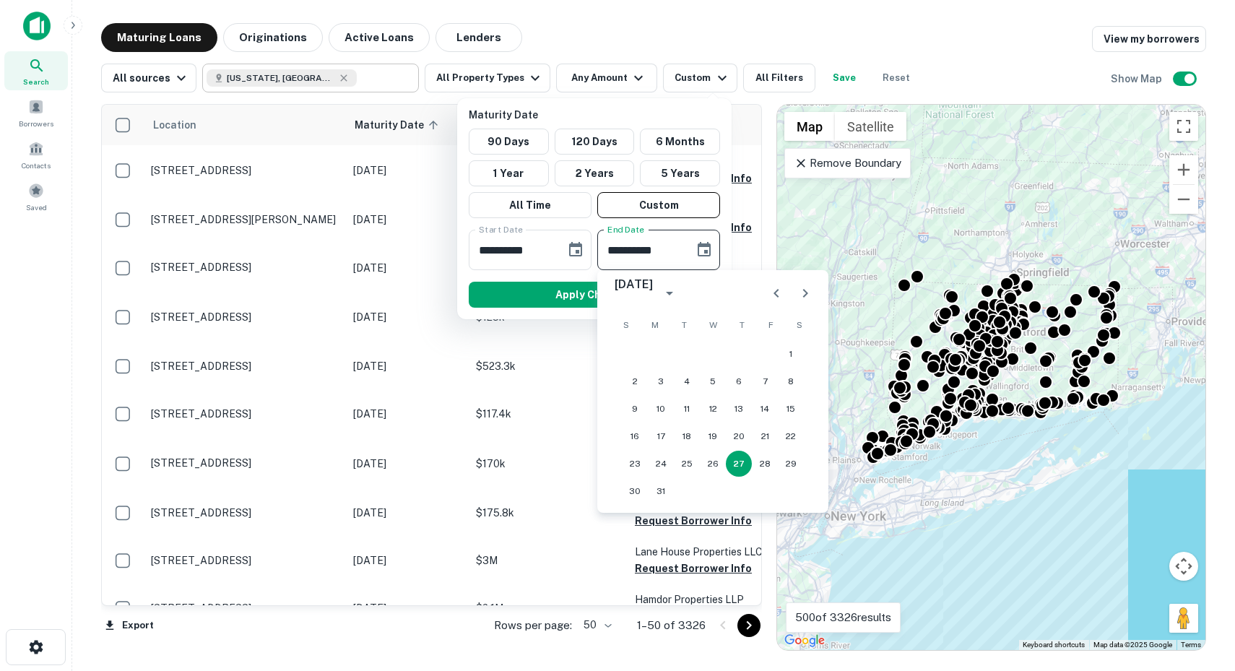
type input "**********"
click at [738, 453] on button "27" at bounding box center [739, 464] width 26 height 26
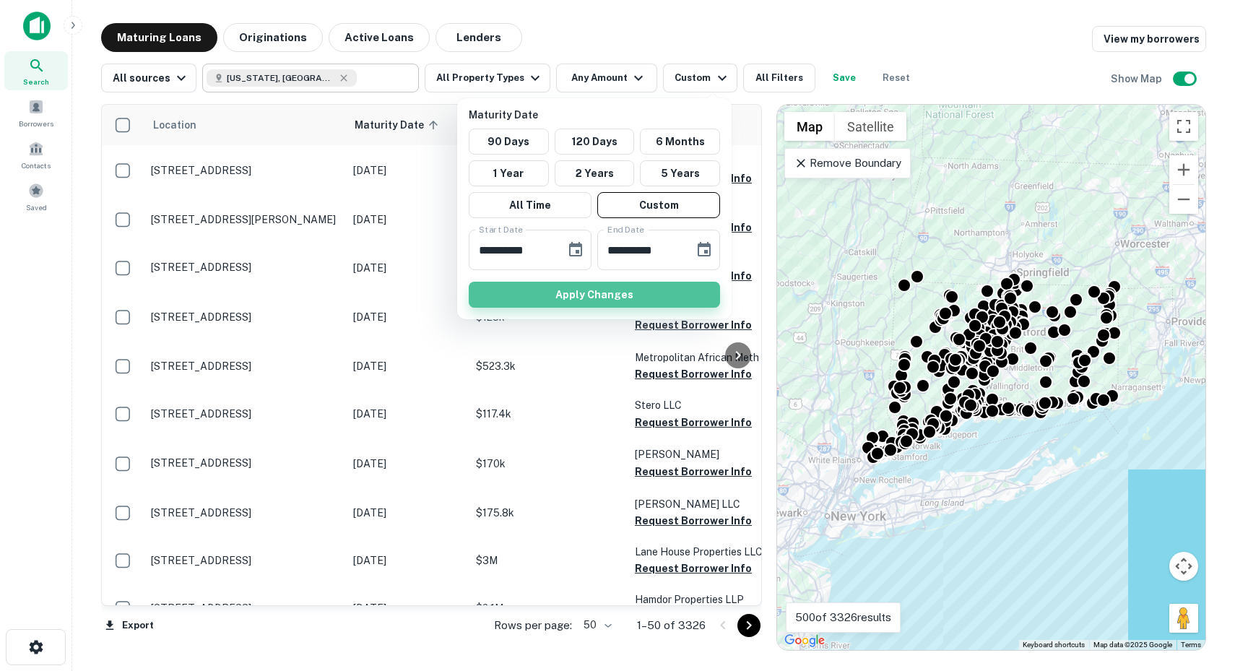
click at [639, 291] on button "Apply Changes" at bounding box center [594, 295] width 251 height 26
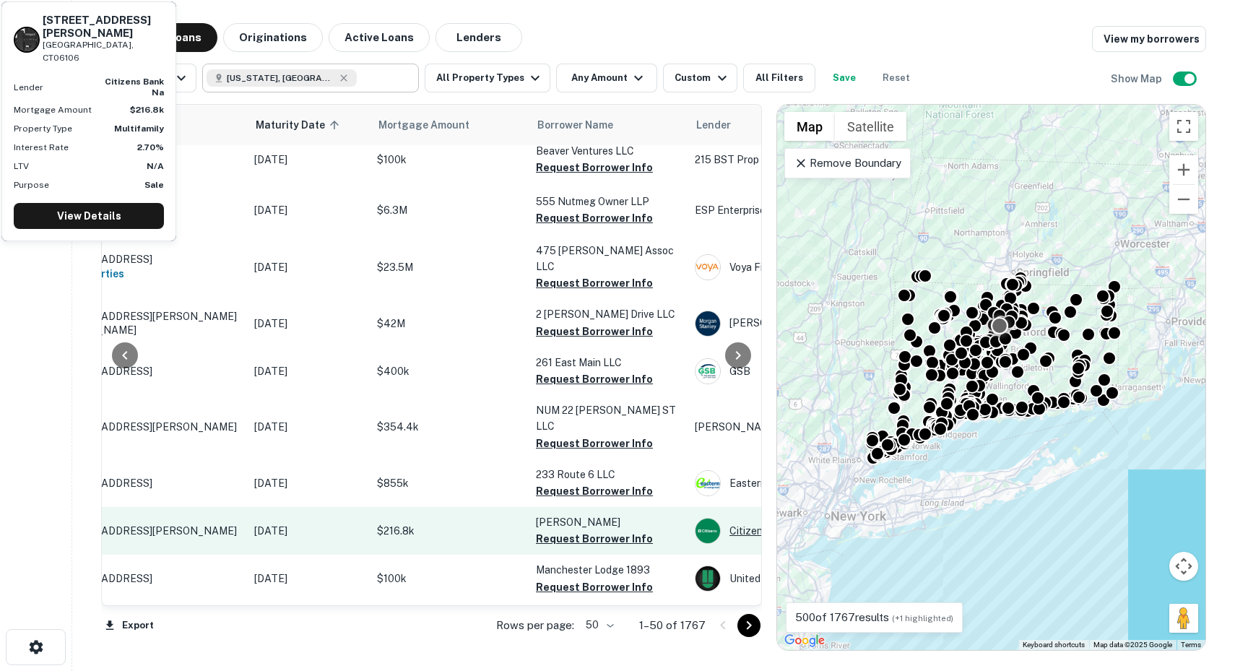
scroll to position [0, 99]
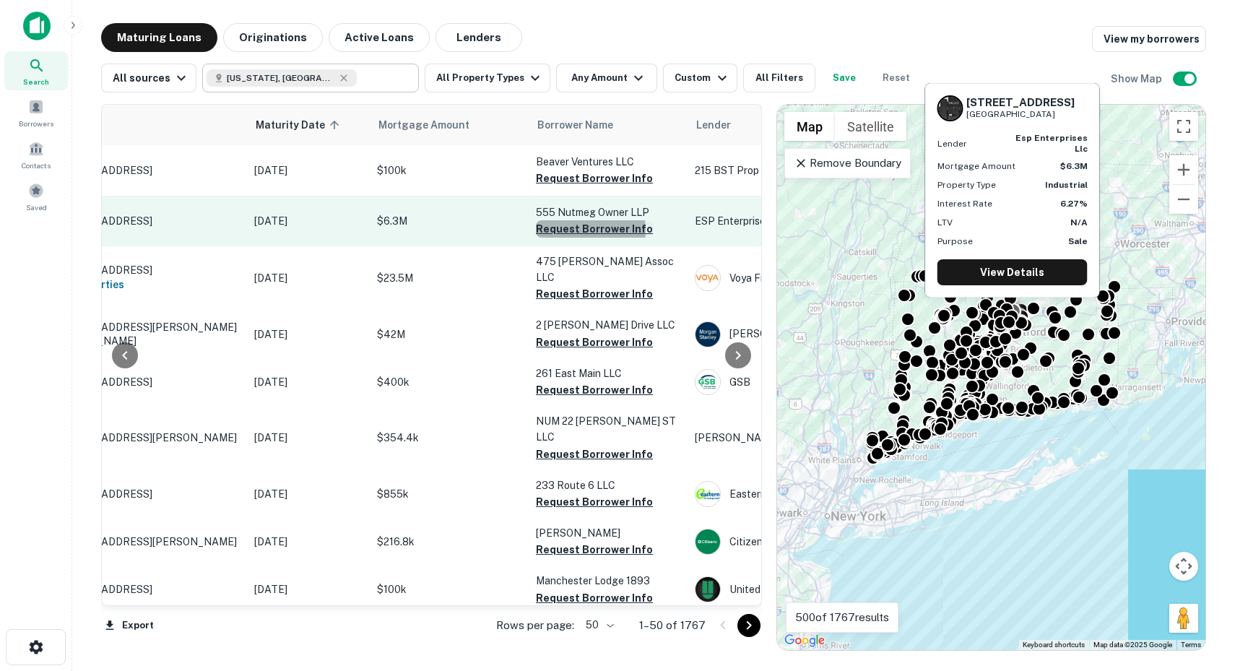
click at [574, 230] on button "Request Borrower Info" at bounding box center [594, 228] width 117 height 17
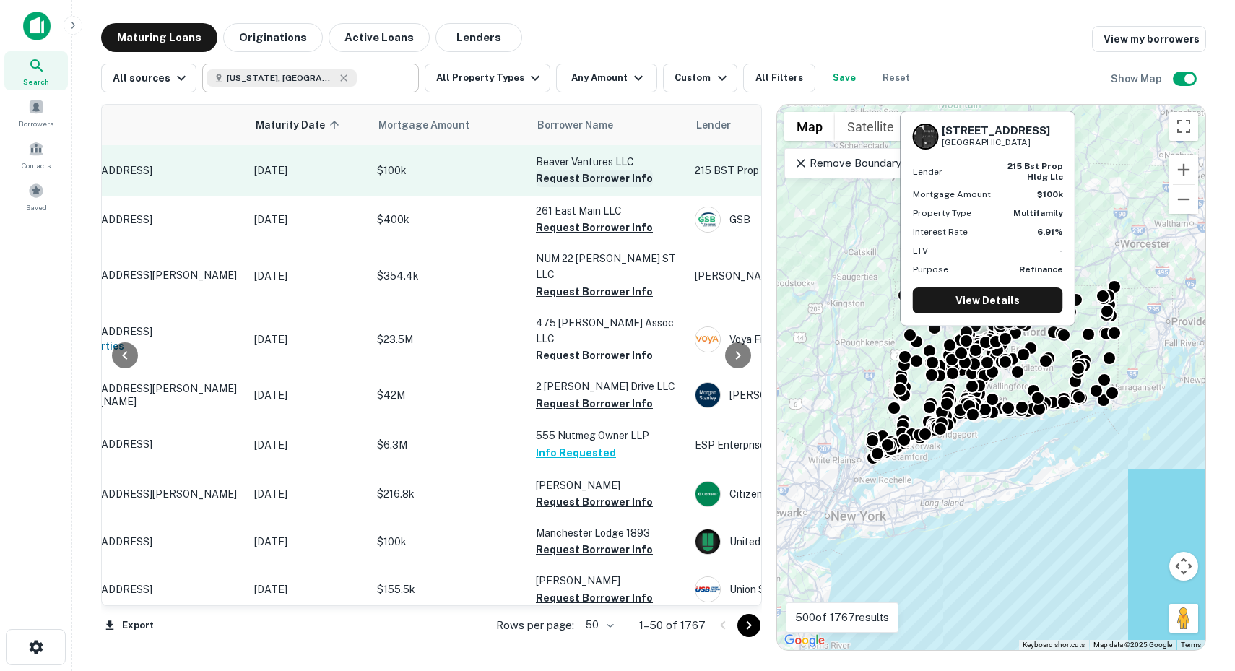
click at [569, 179] on button "Request Borrower Info" at bounding box center [594, 178] width 117 height 17
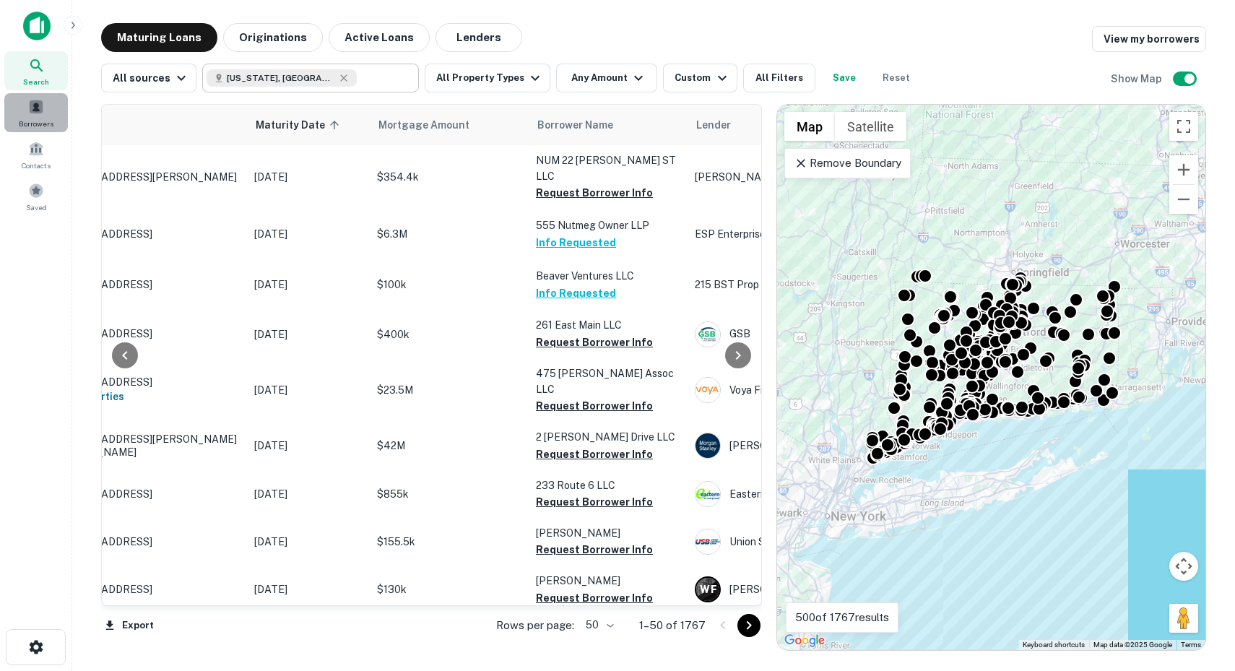
click at [36, 108] on span at bounding box center [36, 107] width 16 height 16
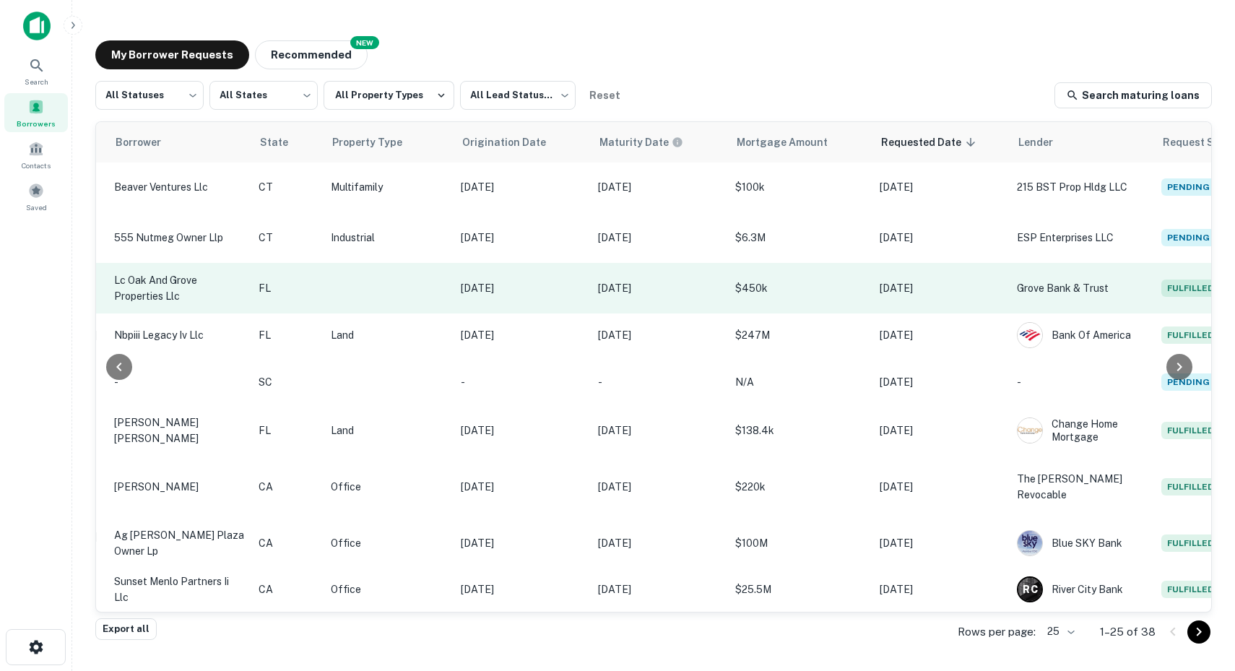
scroll to position [1, 391]
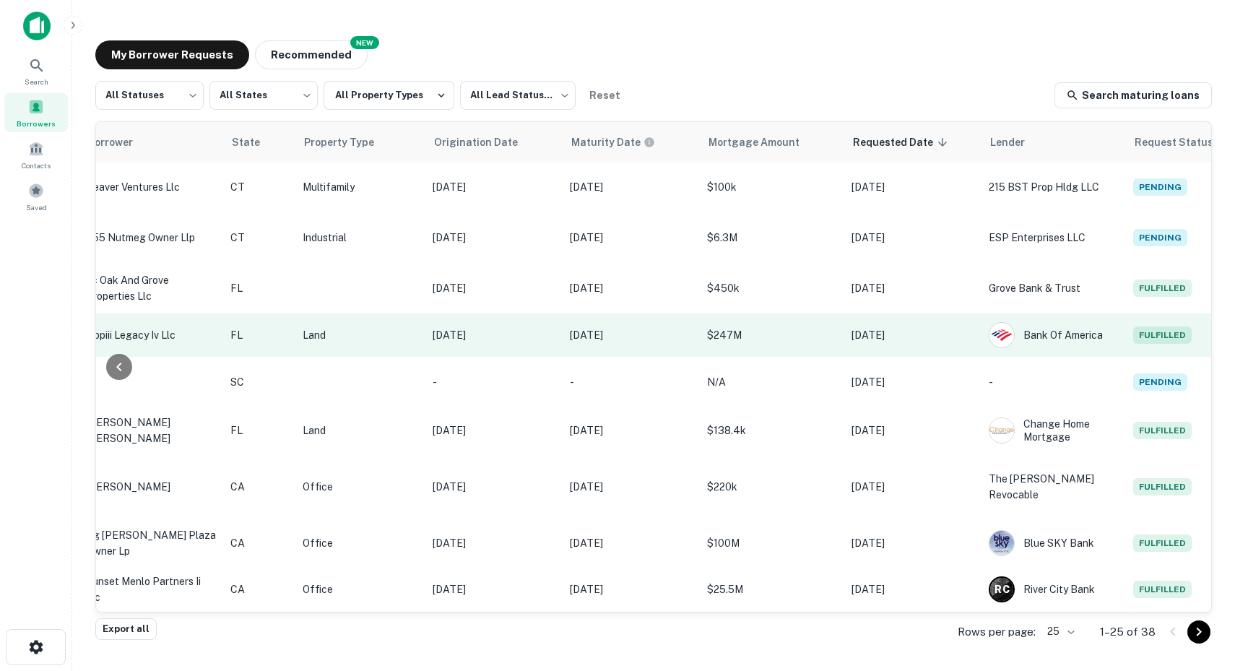
click at [562, 330] on td "Nov 16, 2026" at bounding box center [630, 334] width 137 height 43
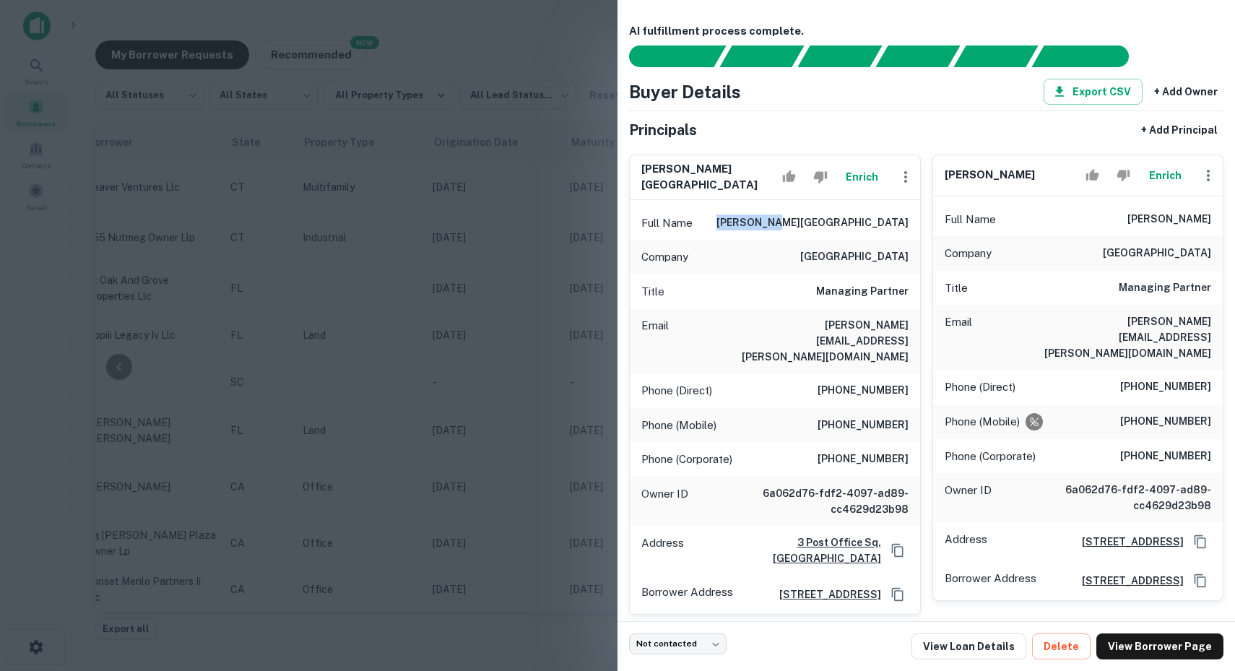
drag, startPoint x: 835, startPoint y: 214, endPoint x: 899, endPoint y: 224, distance: 64.3
click at [899, 224] on div "Full Name greg s. lauze" at bounding box center [775, 223] width 290 height 35
click at [890, 283] on h6 "Managing Partner" at bounding box center [862, 291] width 92 height 17
drag, startPoint x: 835, startPoint y: 391, endPoint x: 910, endPoint y: 396, distance: 75.3
click at [910, 408] on div "Phone (Mobile) (617) 372-3119" at bounding box center [775, 425] width 290 height 35
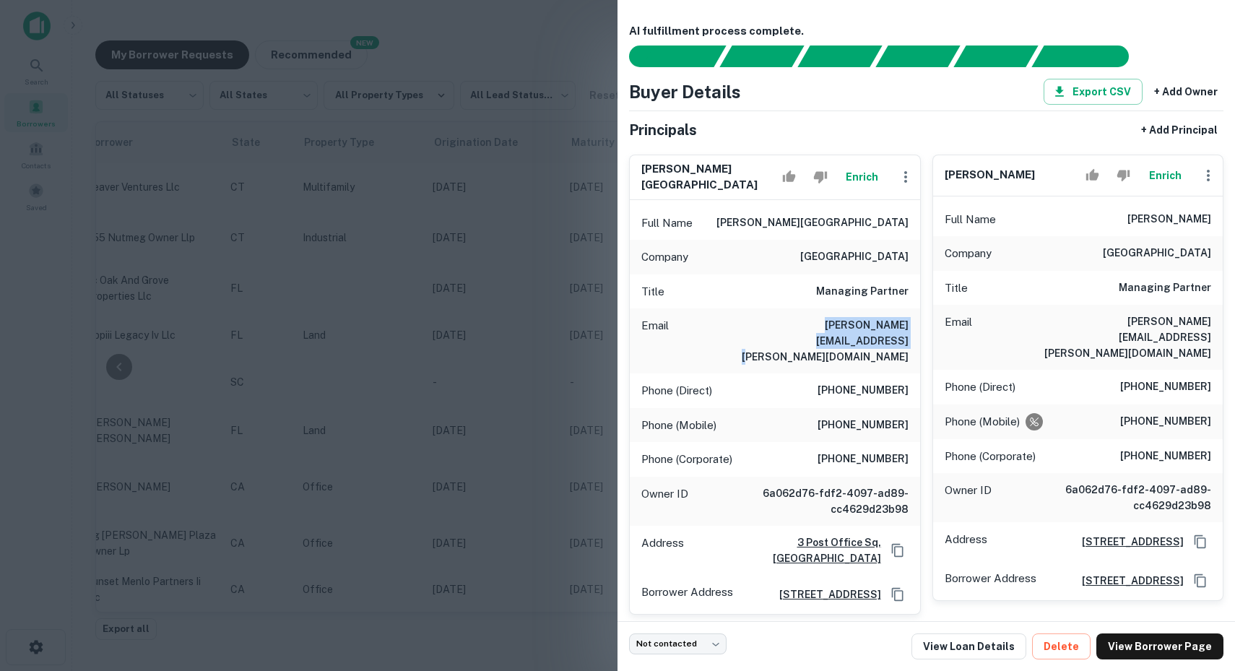
drag, startPoint x: 755, startPoint y: 320, endPoint x: 900, endPoint y: 331, distance: 146.3
click at [900, 331] on div "Email greg.lauze@northbridgecre.com" at bounding box center [775, 340] width 290 height 65
drag, startPoint x: 883, startPoint y: 297, endPoint x: 903, endPoint y: 300, distance: 20.4
click at [903, 300] on div "Title Managing Partner" at bounding box center [775, 291] width 290 height 35
drag, startPoint x: 846, startPoint y: 218, endPoint x: 908, endPoint y: 222, distance: 62.2
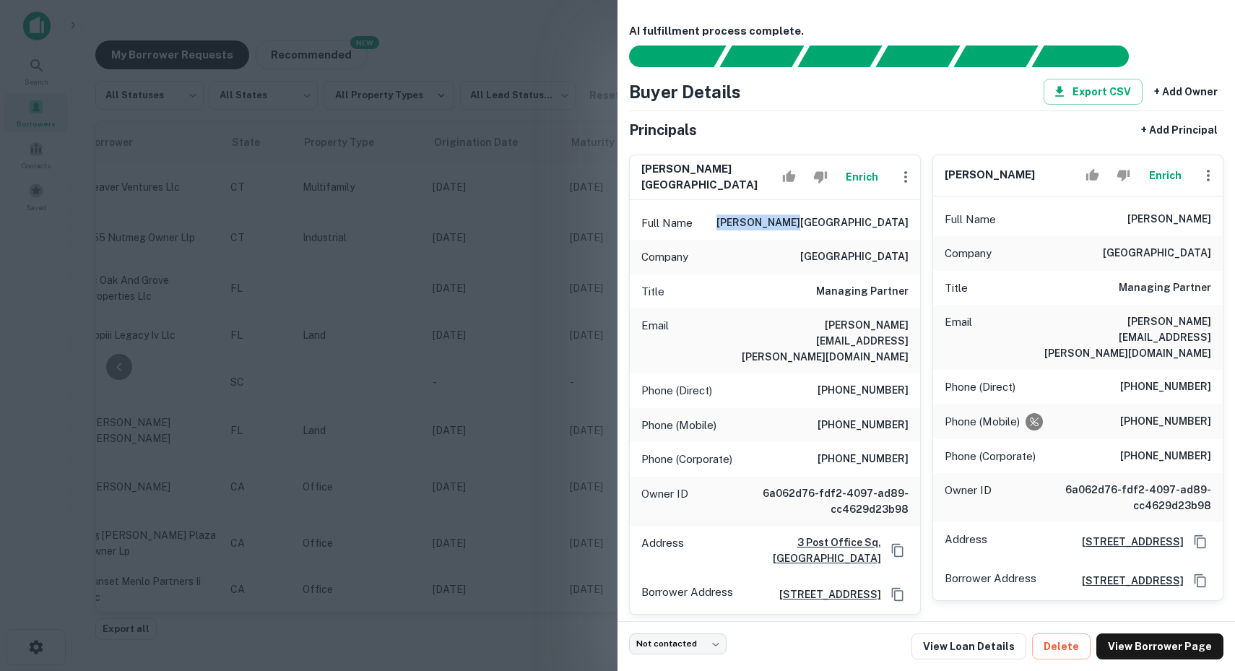
click at [908, 222] on div "Full Name greg s. lauze" at bounding box center [775, 223] width 290 height 35
drag, startPoint x: 856, startPoint y: 249, endPoint x: 913, endPoint y: 253, distance: 57.9
click at [913, 253] on div "Company northbridge" at bounding box center [775, 257] width 290 height 35
drag, startPoint x: 840, startPoint y: 287, endPoint x: 913, endPoint y: 311, distance: 76.3
click at [913, 311] on div "Full Name greg s. lauze Company northbridge Title Managing Partner Email greg.l…" at bounding box center [775, 407] width 290 height 414
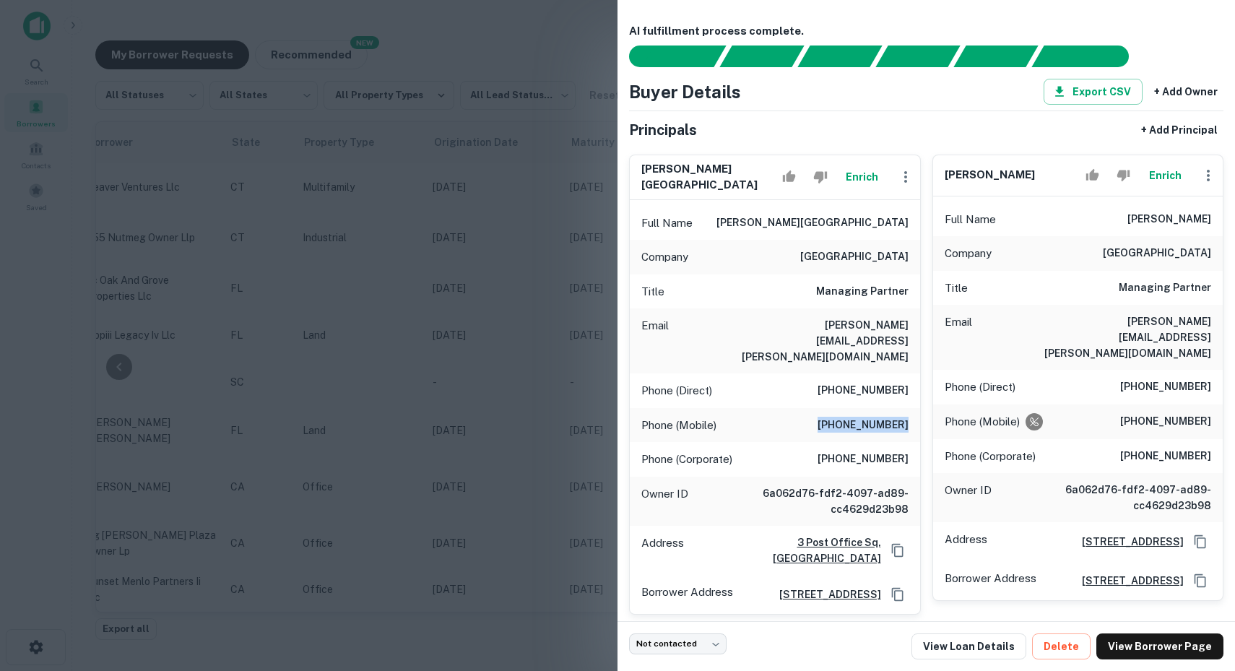
drag, startPoint x: 834, startPoint y: 385, endPoint x: 905, endPoint y: 392, distance: 71.8
click at [905, 417] on h6 "(617) 372-3119" at bounding box center [862, 425] width 91 height 17
drag, startPoint x: 1144, startPoint y: 227, endPoint x: 1155, endPoint y: 227, distance: 11.6
click at [1155, 227] on div "Full Name dean w. atkins" at bounding box center [1078, 219] width 290 height 35
drag, startPoint x: 1141, startPoint y: 215, endPoint x: 1212, endPoint y: 217, distance: 70.8
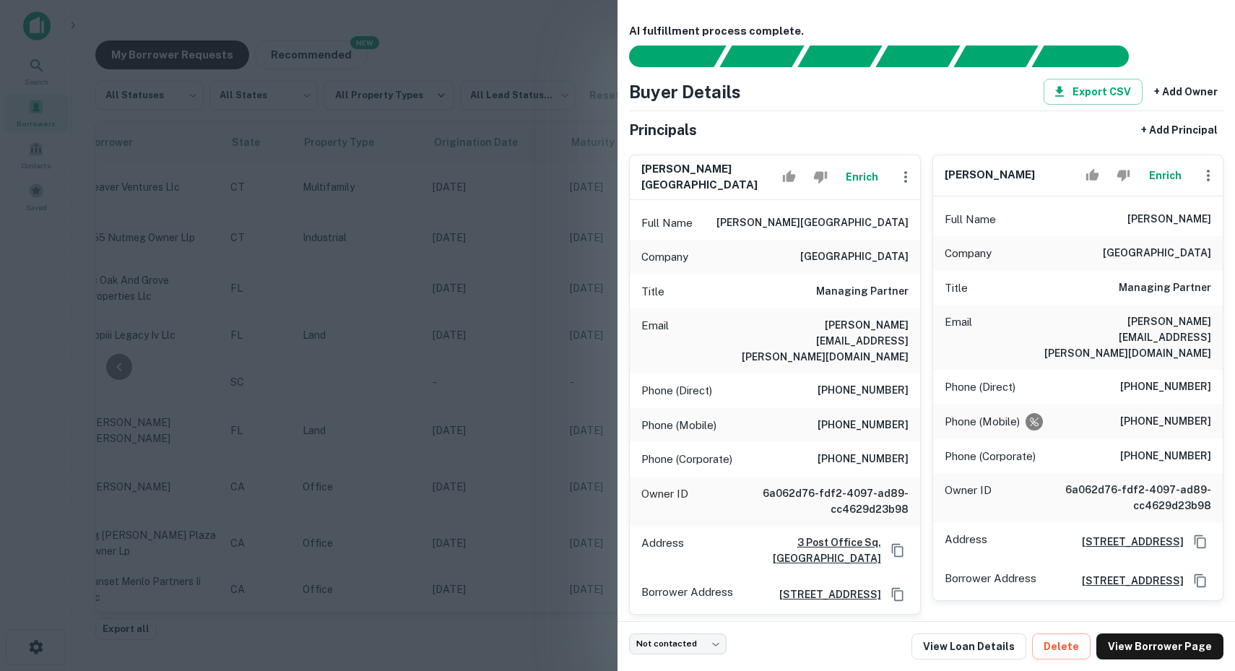
click at [1212, 217] on div "Full Name dean w. atkins" at bounding box center [1078, 219] width 290 height 35
click at [504, 258] on div at bounding box center [617, 335] width 1235 height 671
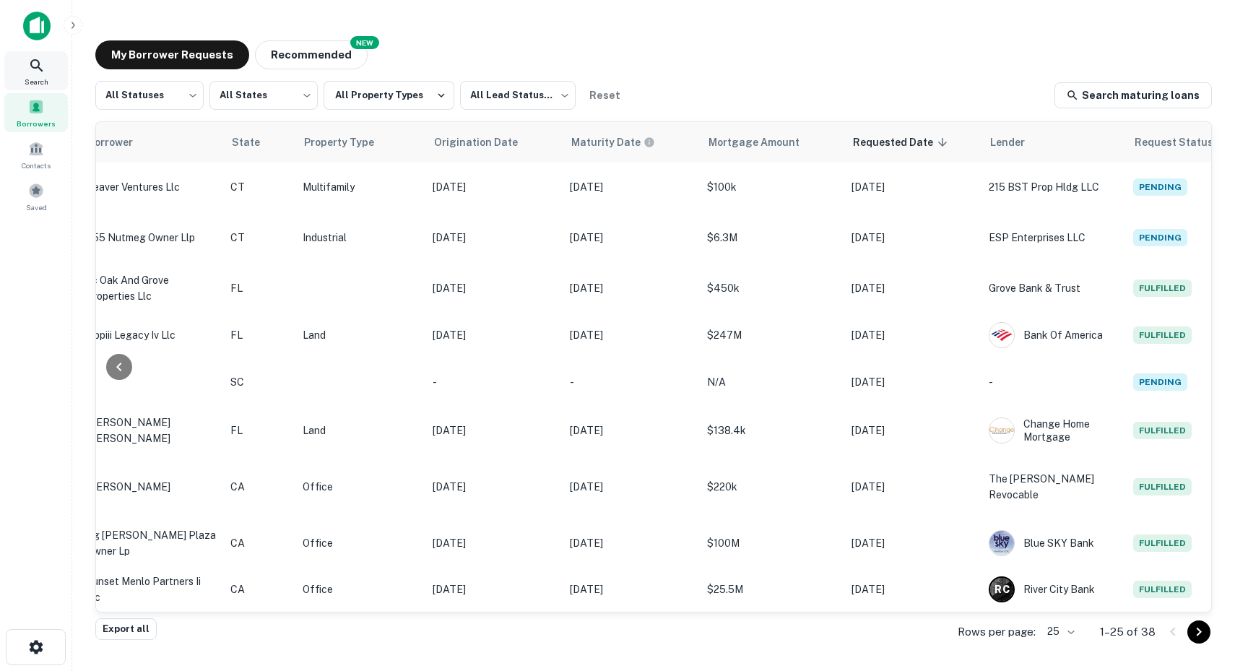
click at [45, 70] on icon at bounding box center [36, 65] width 17 height 17
